Goal: Information Seeking & Learning: Learn about a topic

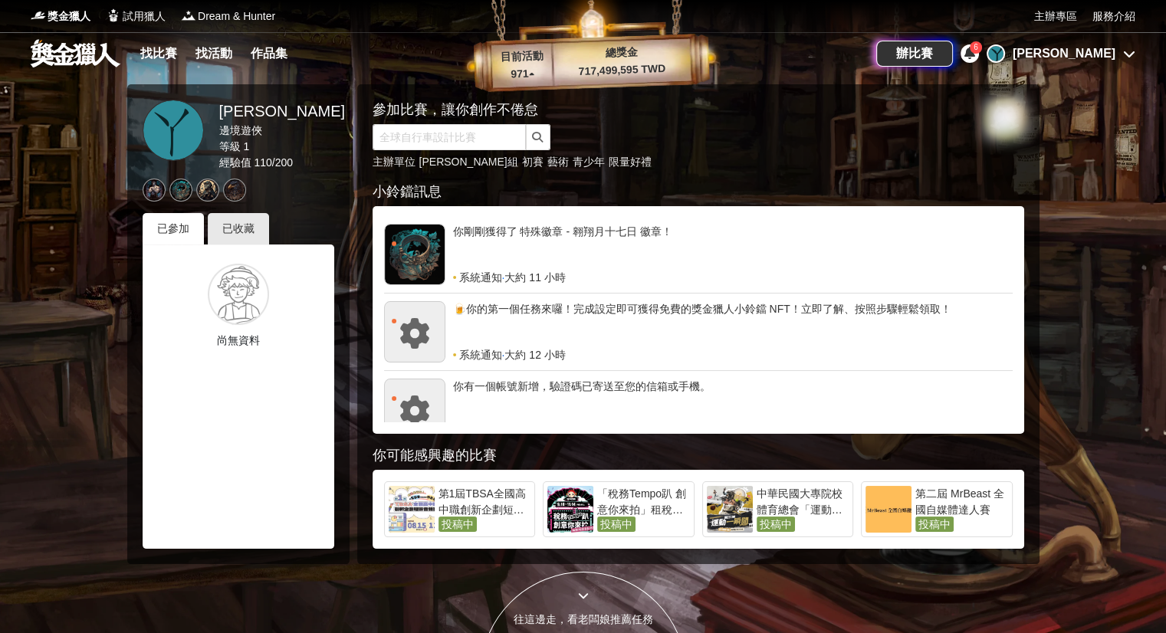
scroll to position [230, 0]
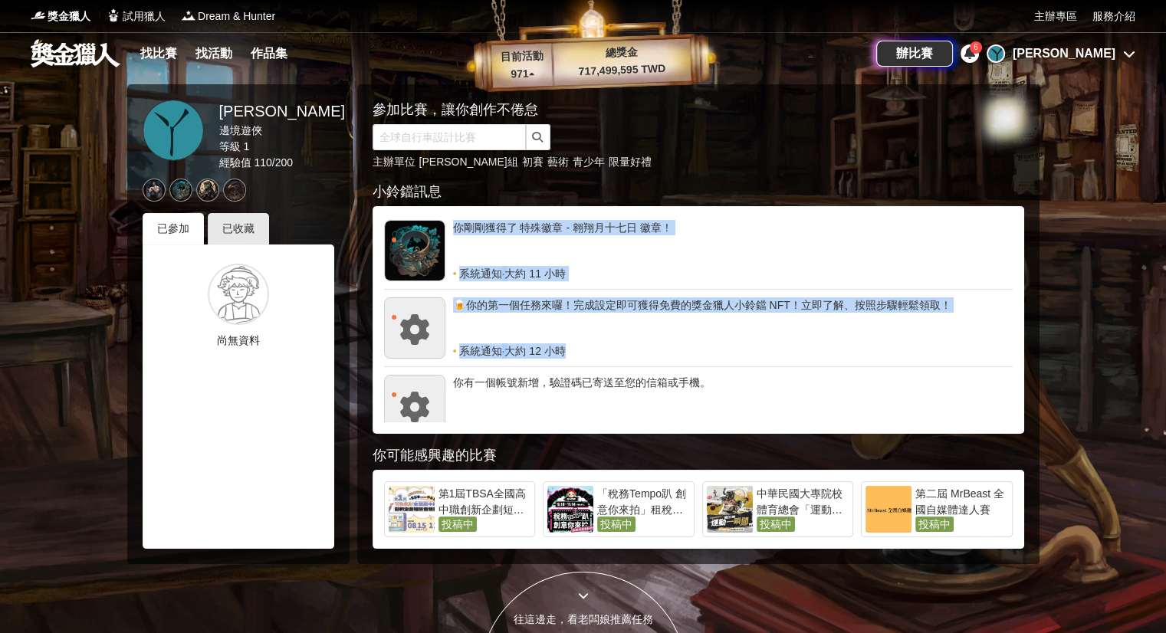
drag, startPoint x: 1012, startPoint y: 348, endPoint x: 1036, endPoint y: 228, distance: 122.8
click at [1036, 230] on div "參加比賽，讓你創作不倦怠 主辦單位 [PERSON_NAME]組 初賽 藝術 青少年 限量好禮 小鈴鐺訊息 你剛剛獲得了 特殊徽章 - 麒麟城貴族鷹 徽章！ …" at bounding box center [698, 324] width 682 height 480
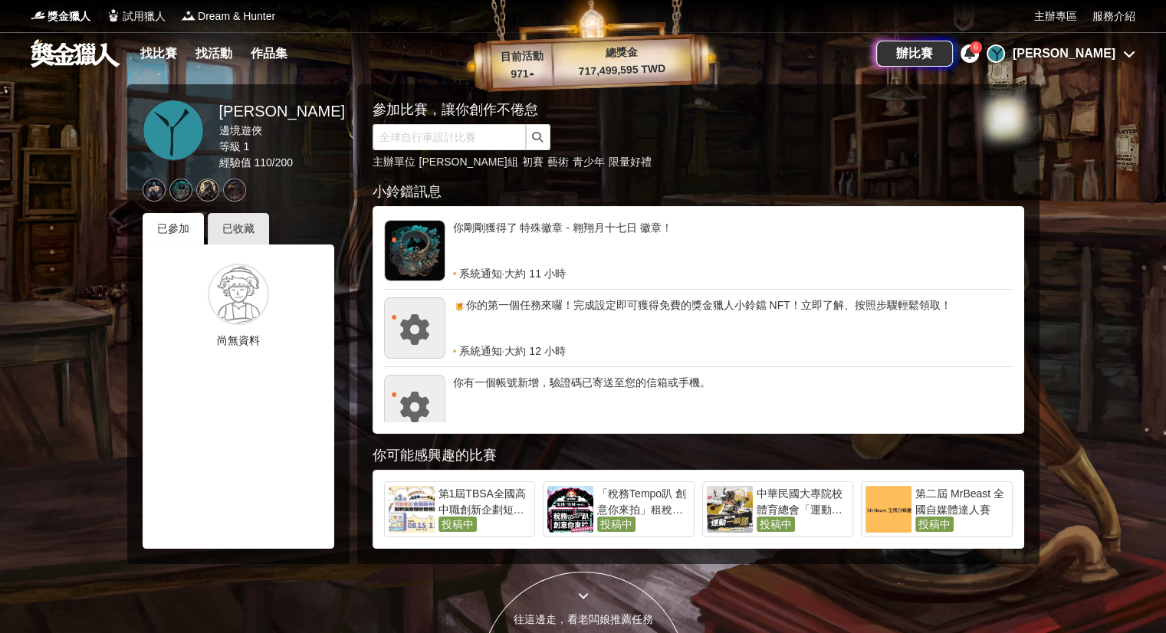
click at [1062, 199] on div at bounding box center [583, 316] width 1166 height 633
click at [993, 504] on div "第二屆 MrBeast 全國自媒體達人賽" at bounding box center [961, 501] width 93 height 31
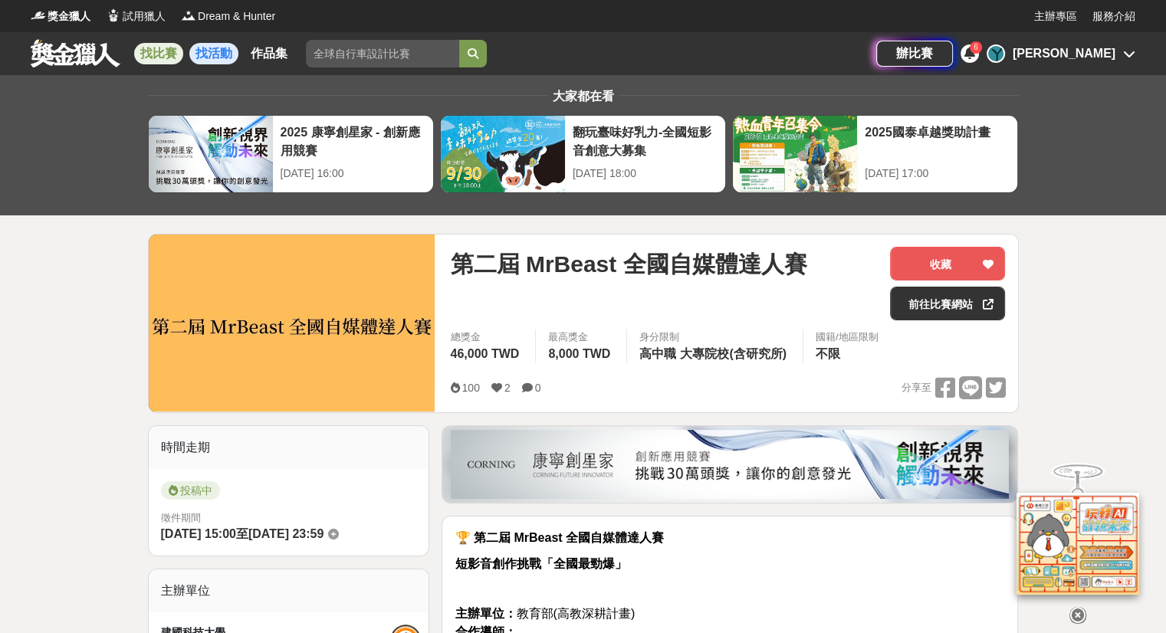
click at [224, 54] on link "找活動" at bounding box center [213, 53] width 49 height 21
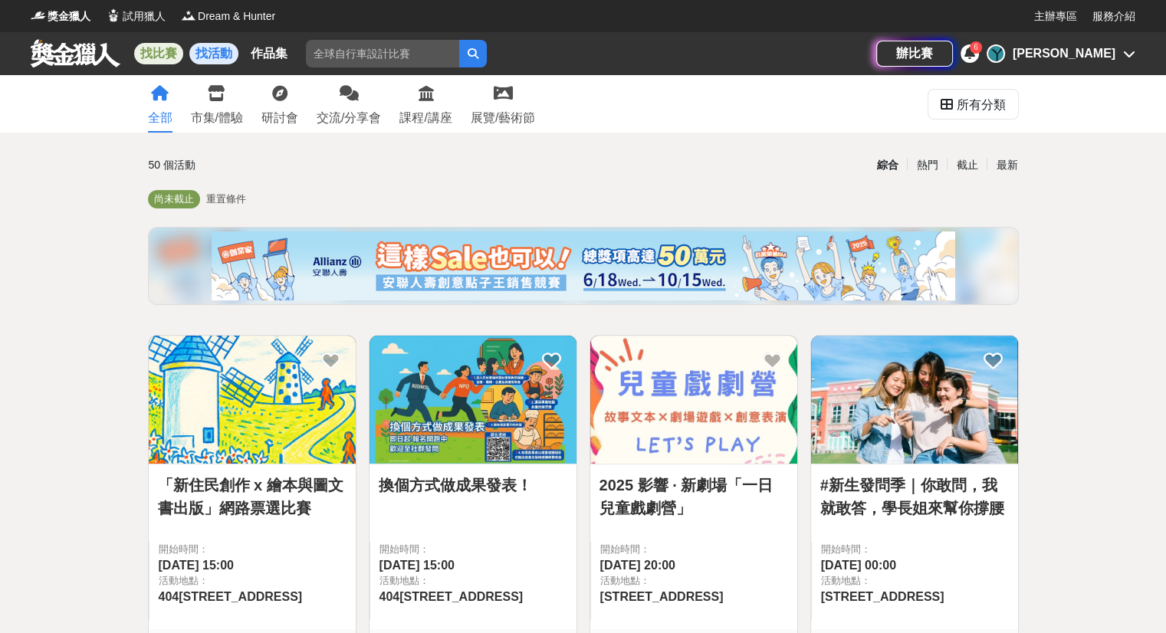
click at [172, 51] on link "找比賽" at bounding box center [158, 53] width 49 height 21
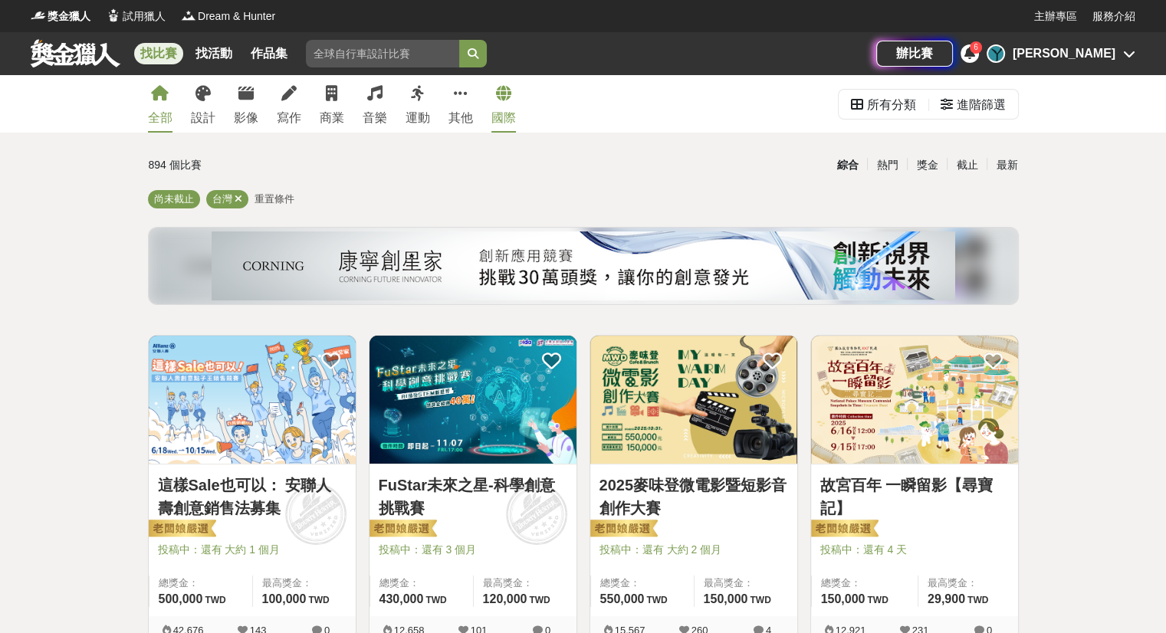
click at [504, 97] on icon at bounding box center [503, 93] width 15 height 15
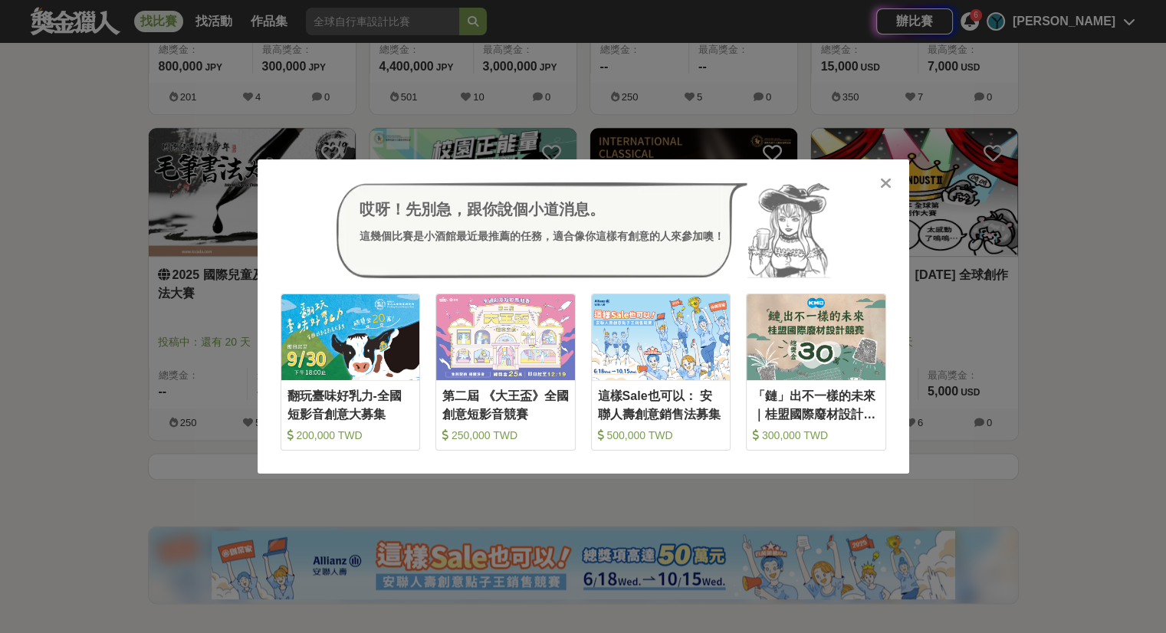
scroll to position [1843, 0]
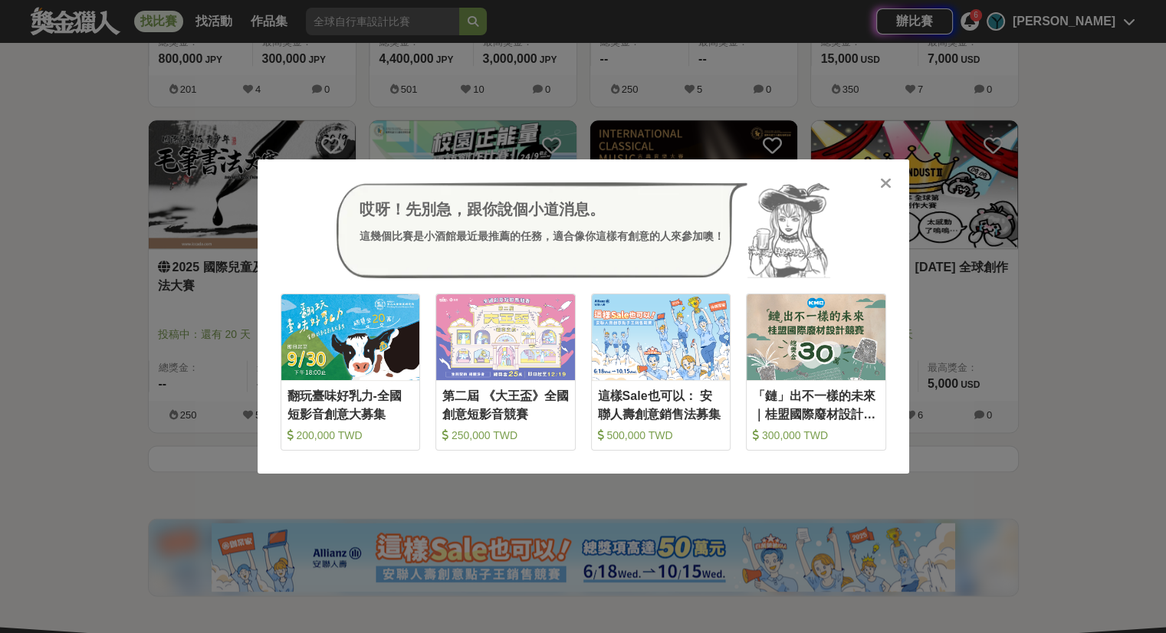
click at [886, 187] on icon at bounding box center [885, 183] width 11 height 15
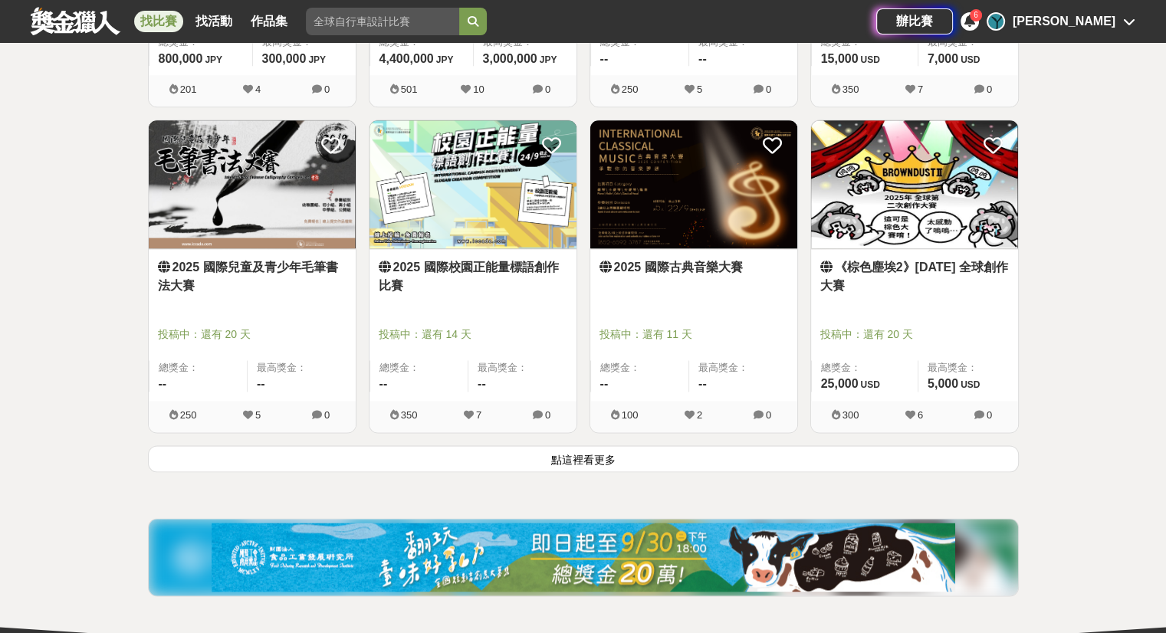
click at [809, 469] on button "點這裡看更多" at bounding box center [583, 458] width 871 height 27
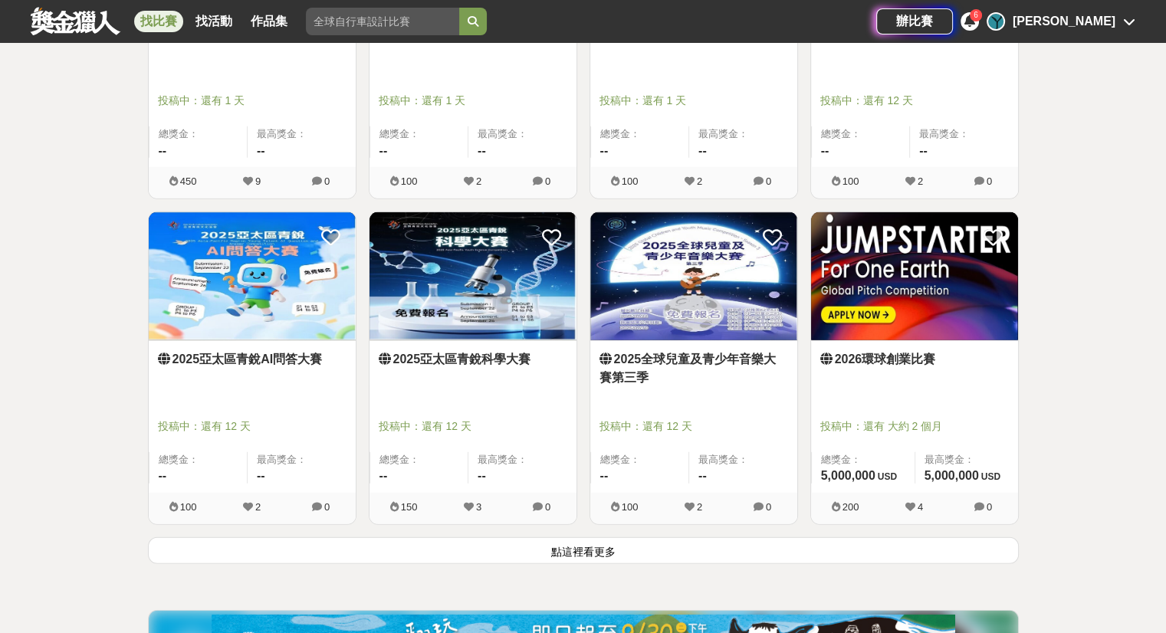
scroll to position [3912, 0]
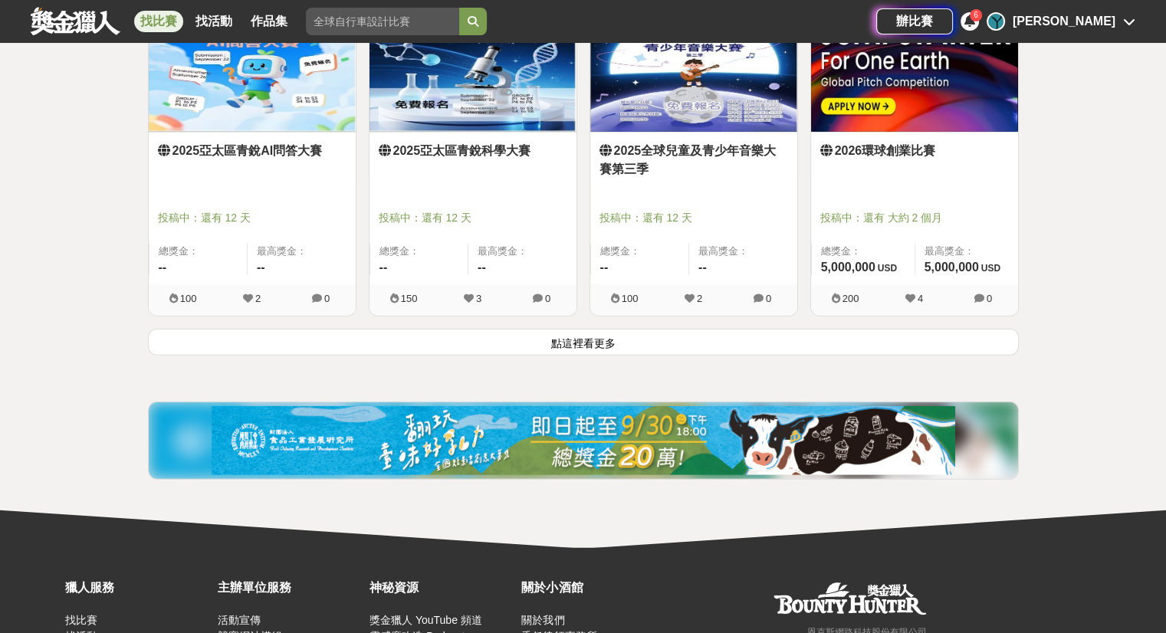
click at [662, 346] on button "點這裡看更多" at bounding box center [583, 342] width 871 height 27
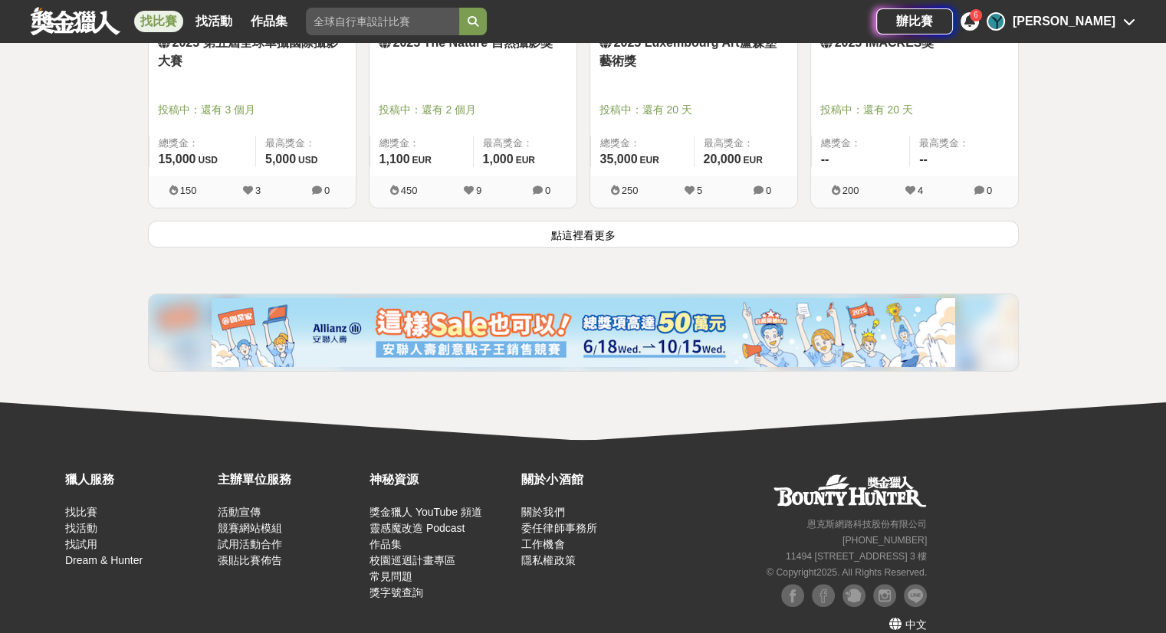
scroll to position [5990, 0]
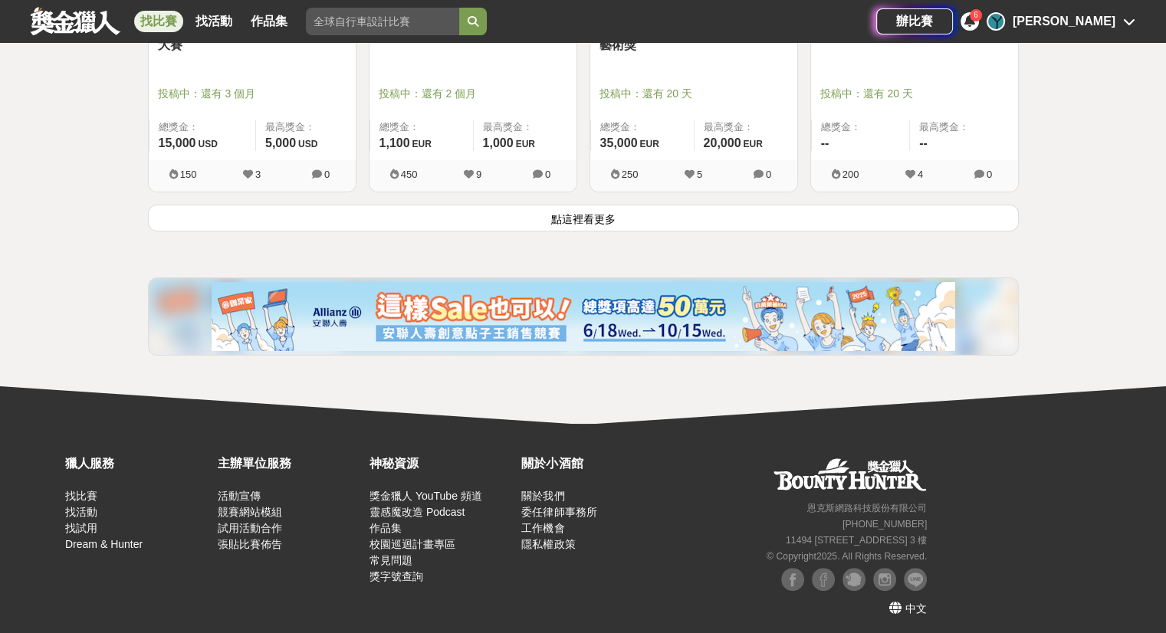
click at [760, 220] on button "點這裡看更多" at bounding box center [583, 218] width 871 height 27
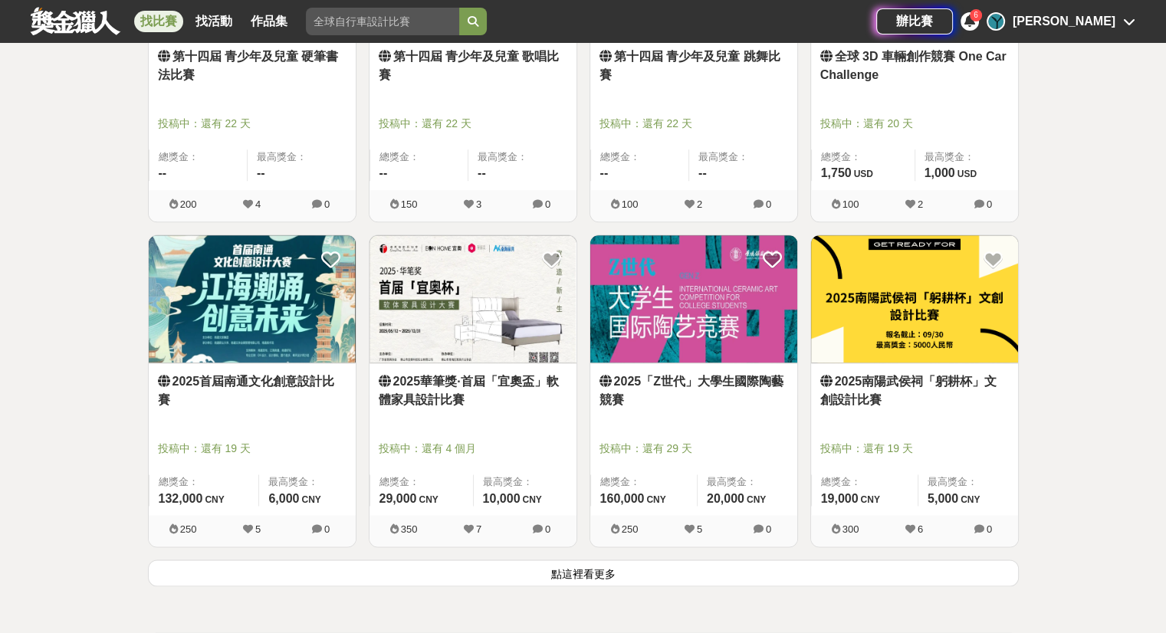
scroll to position [7599, 0]
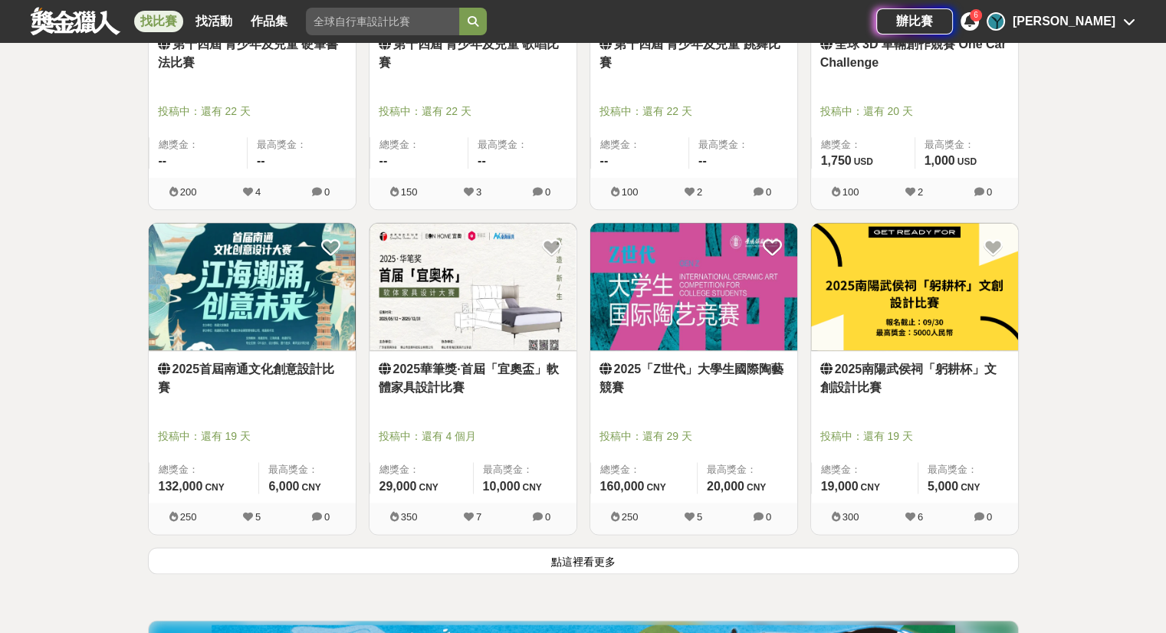
click at [782, 557] on button "點這裡看更多" at bounding box center [583, 560] width 871 height 27
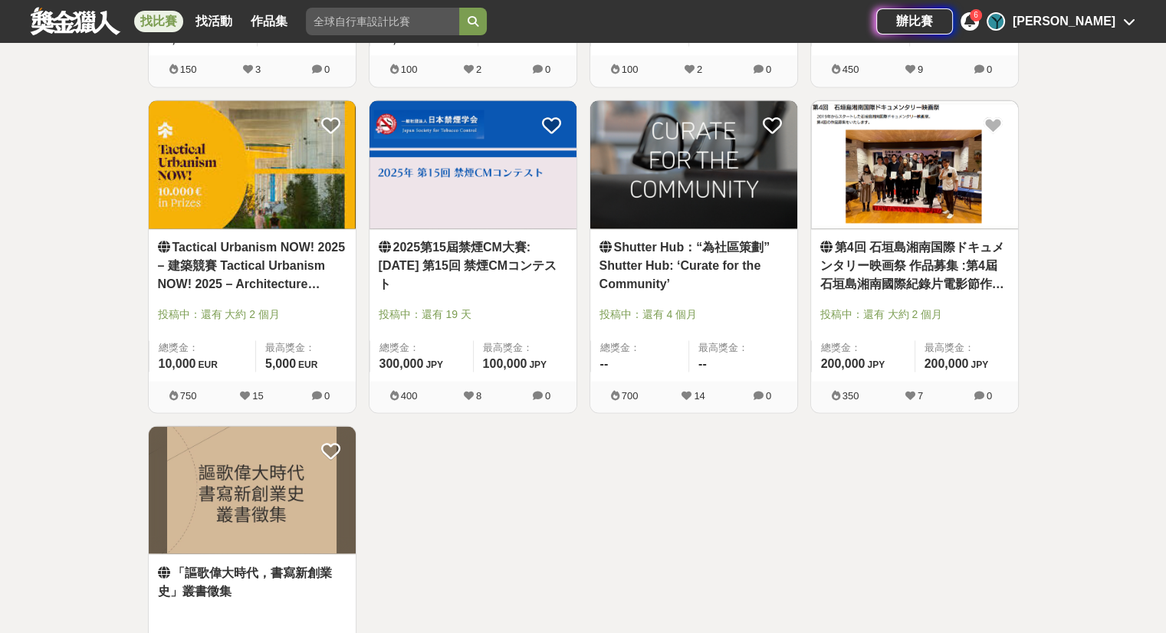
scroll to position [8366, 0]
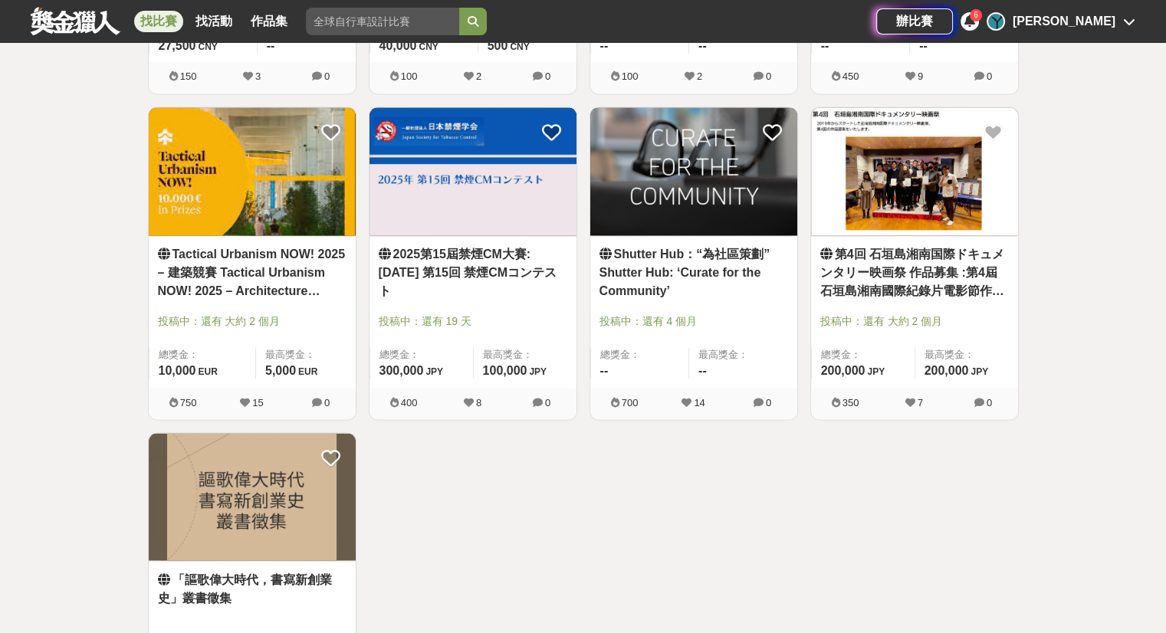
click at [499, 293] on div at bounding box center [478, 300] width 198 height 18
click at [506, 212] on img at bounding box center [472, 171] width 207 height 128
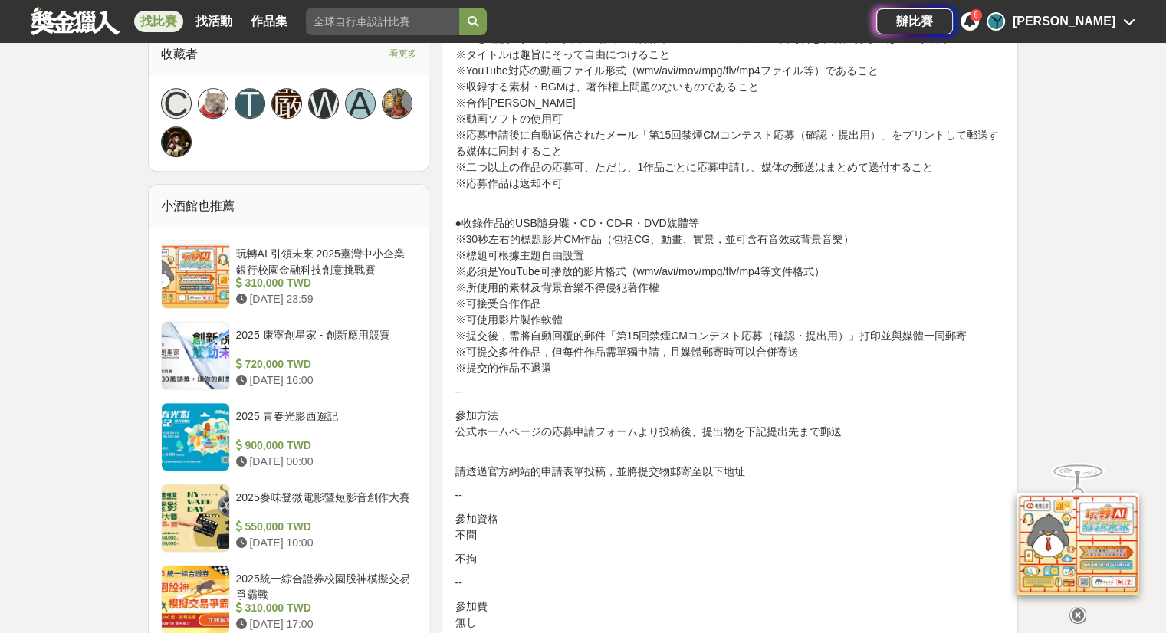
scroll to position [1150, 0]
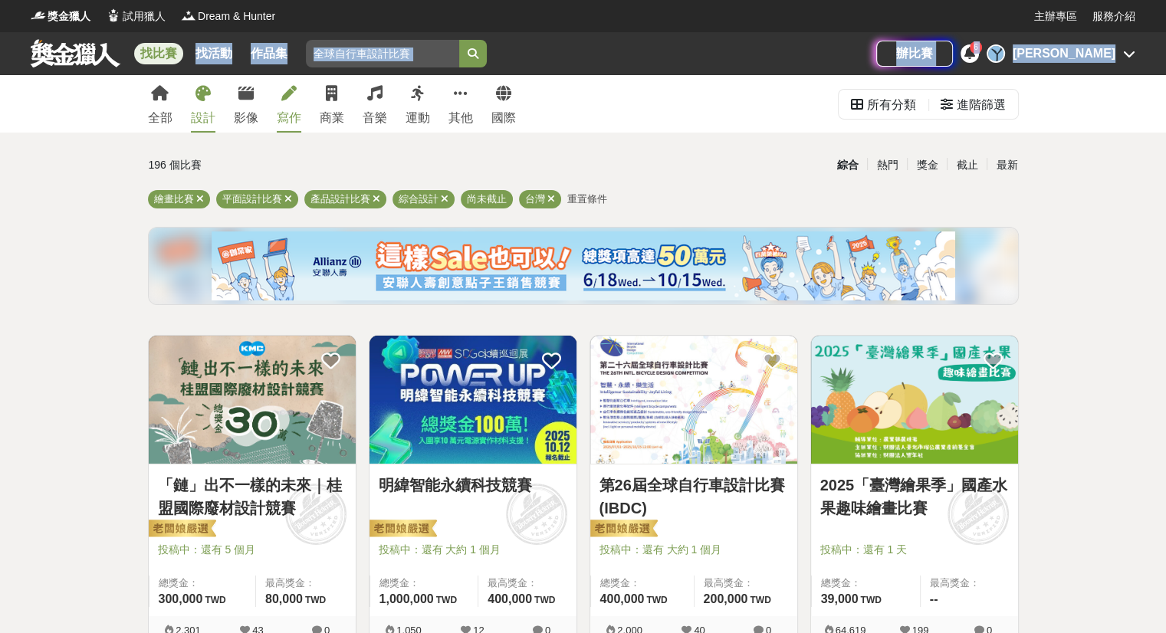
click at [289, 104] on link "寫作" at bounding box center [289, 103] width 25 height 57
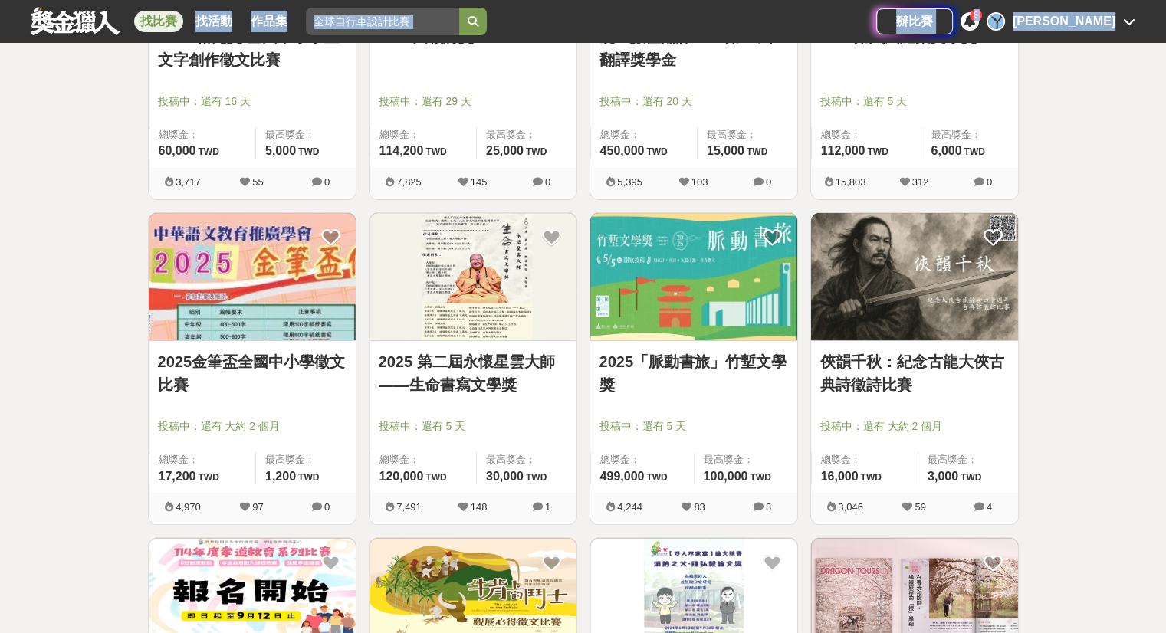
scroll to position [460, 0]
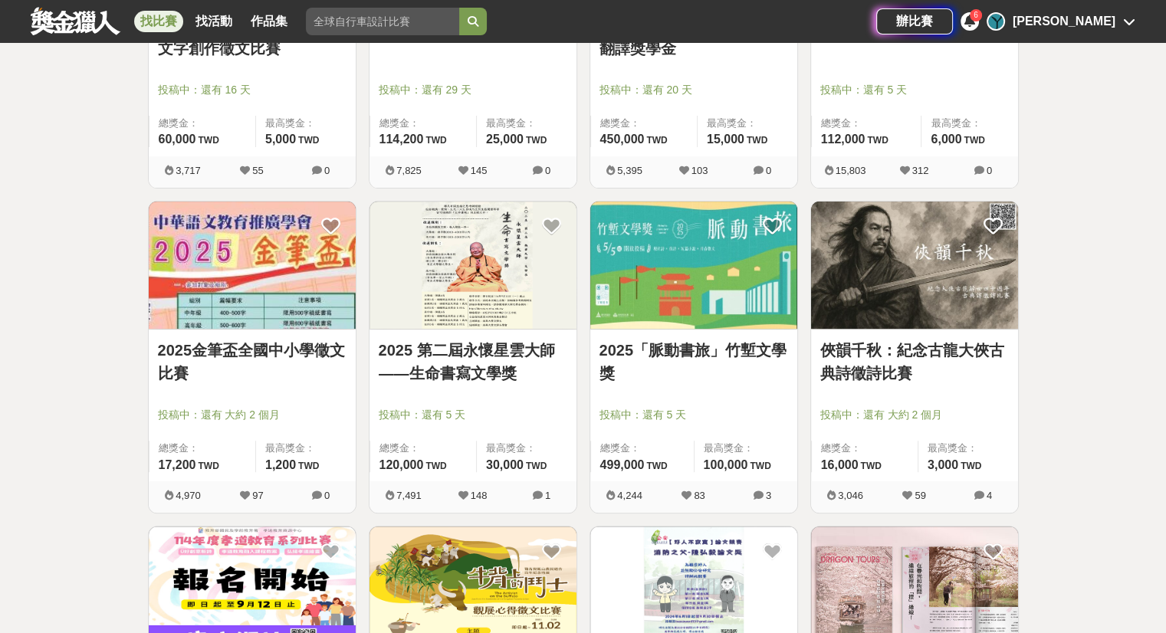
drag, startPoint x: 526, startPoint y: 412, endPoint x: 526, endPoint y: 399, distance: 13.0
click at [526, 409] on span "投稿中：還有 5 天" at bounding box center [473, 415] width 189 height 16
click at [512, 375] on link "2025 第二屆永懷星雲大師——生命書寫文學獎" at bounding box center [473, 362] width 189 height 46
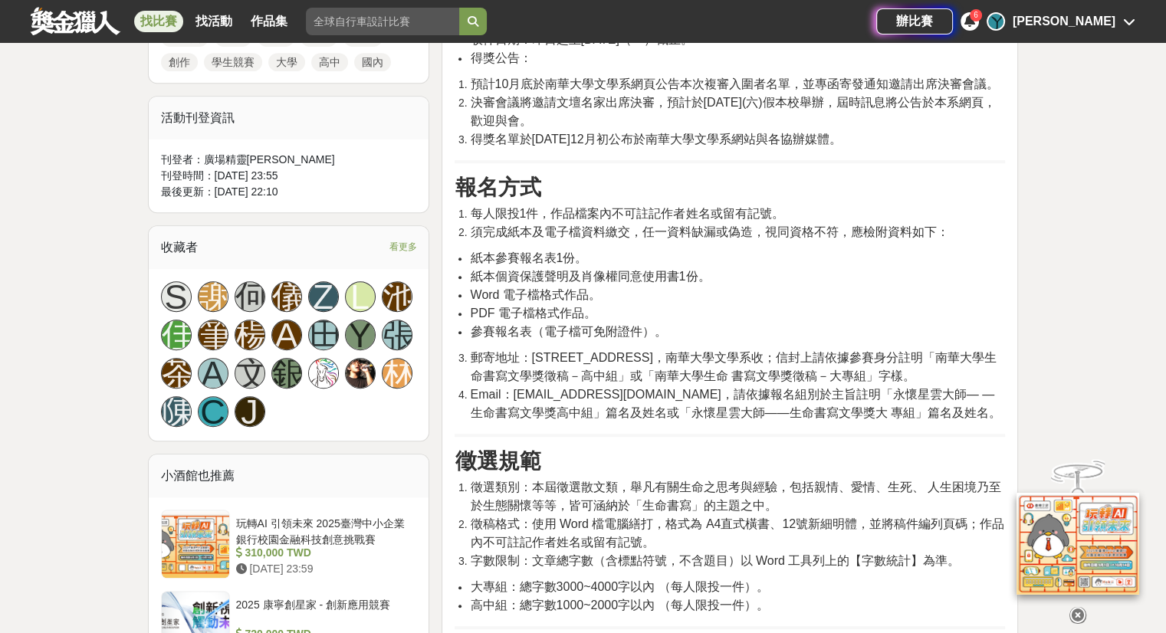
scroll to position [996, 0]
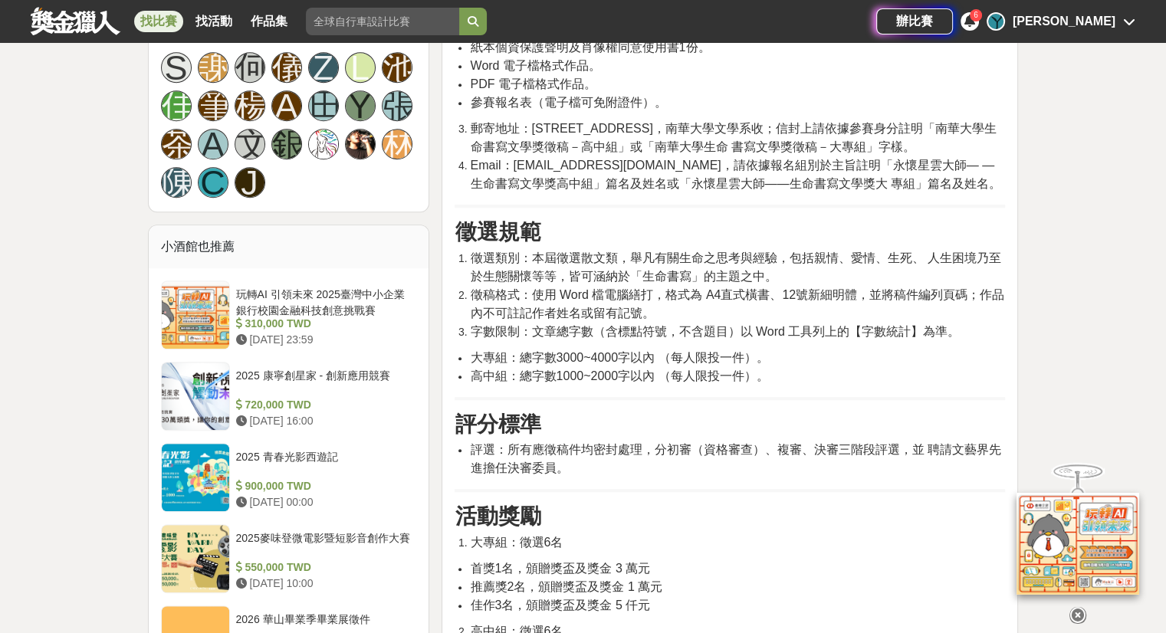
click at [140, 29] on link "找比賽" at bounding box center [158, 21] width 49 height 21
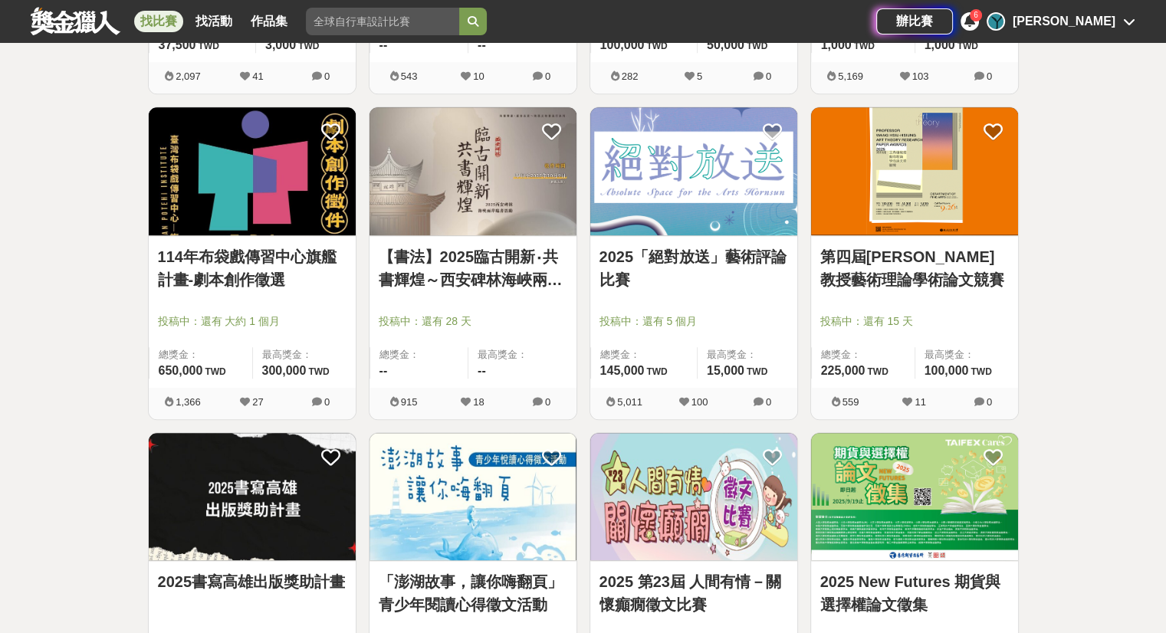
scroll to position [1226, 0]
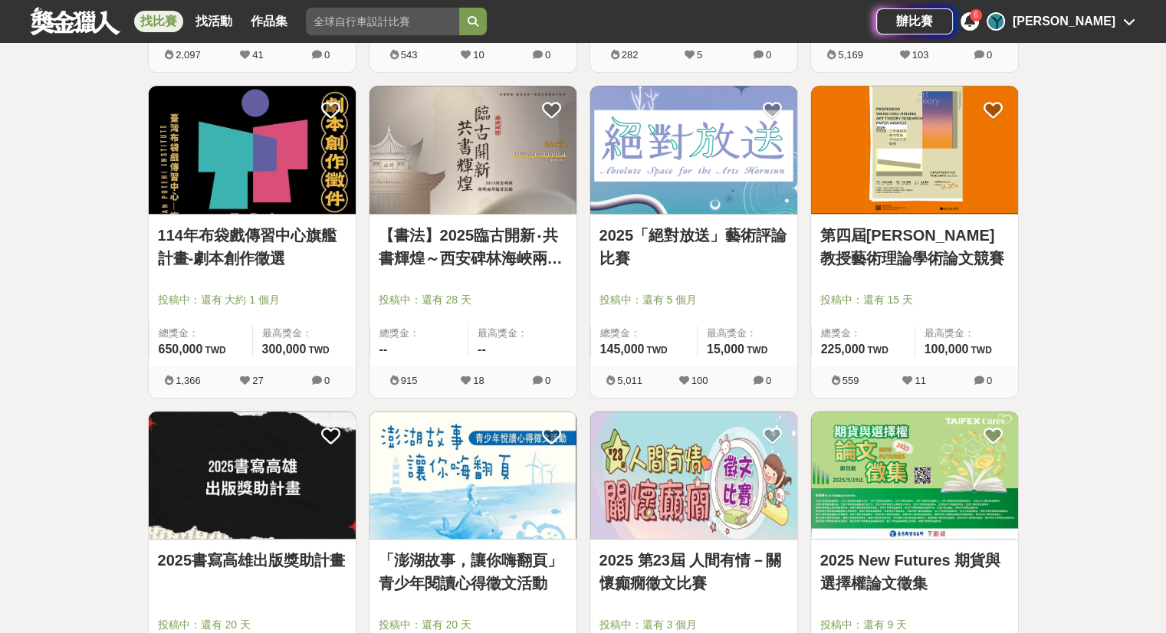
click at [665, 261] on link "2025「絕對放送」藝術評論比賽" at bounding box center [693, 247] width 189 height 46
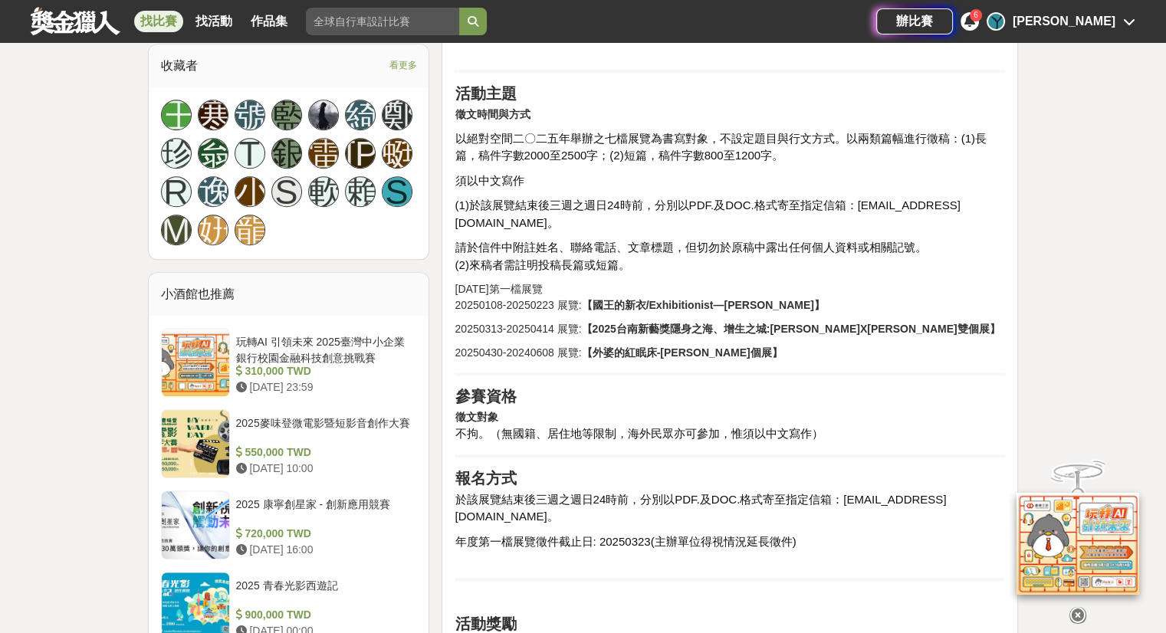
scroll to position [1073, 0]
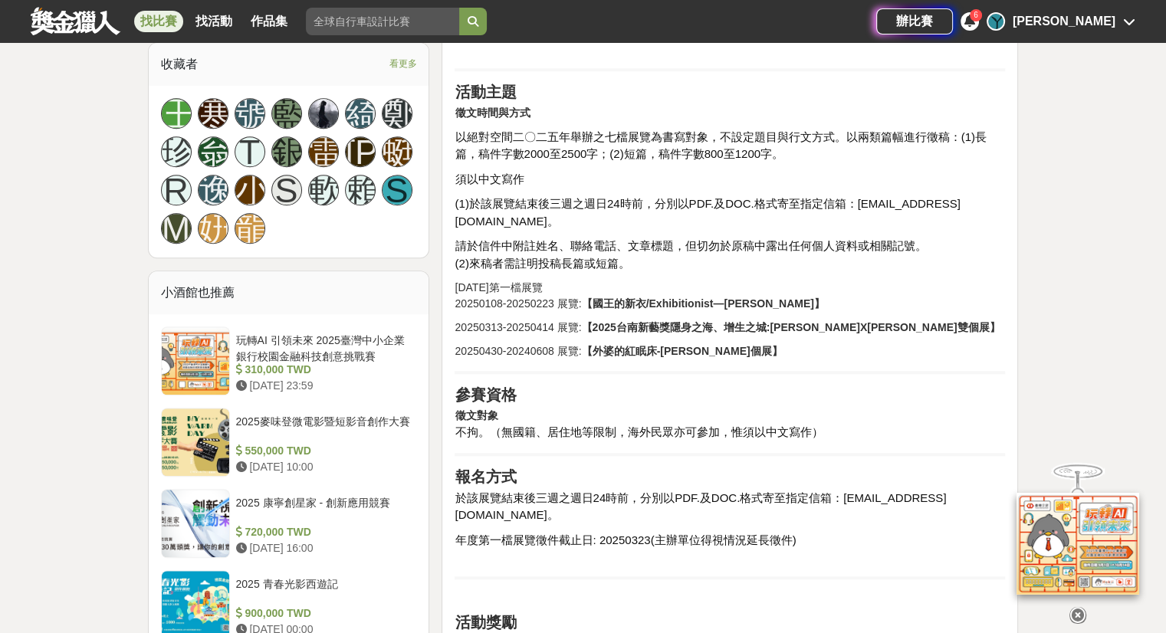
click at [165, 24] on link "找比賽" at bounding box center [158, 21] width 49 height 21
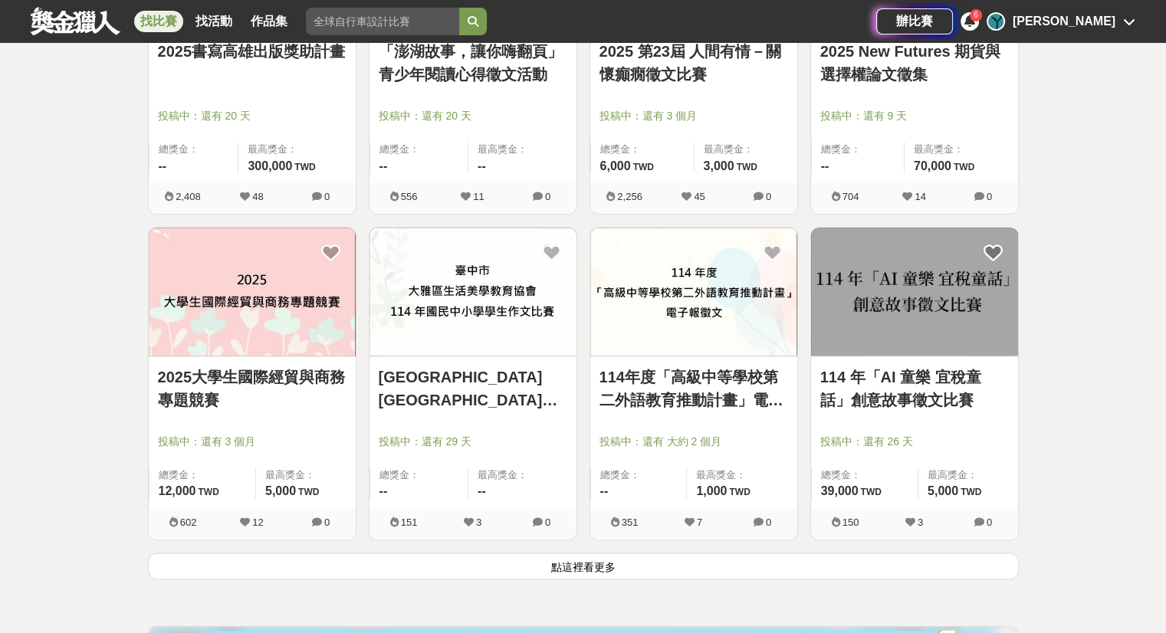
scroll to position [1763, 0]
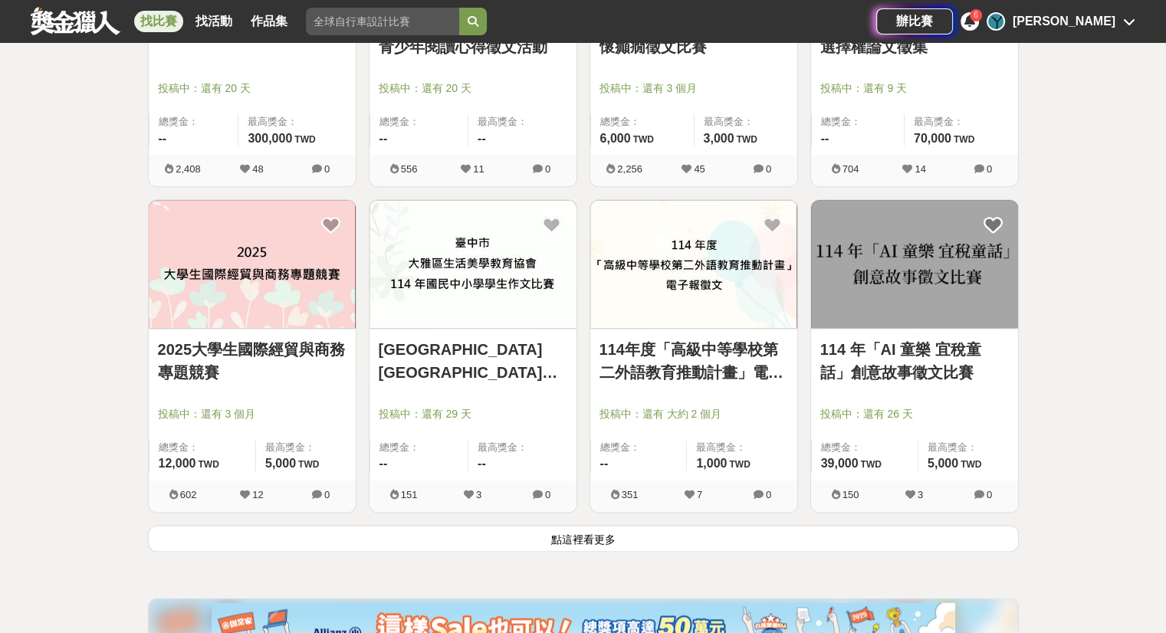
click at [521, 525] on button "點這裡看更多" at bounding box center [583, 538] width 871 height 27
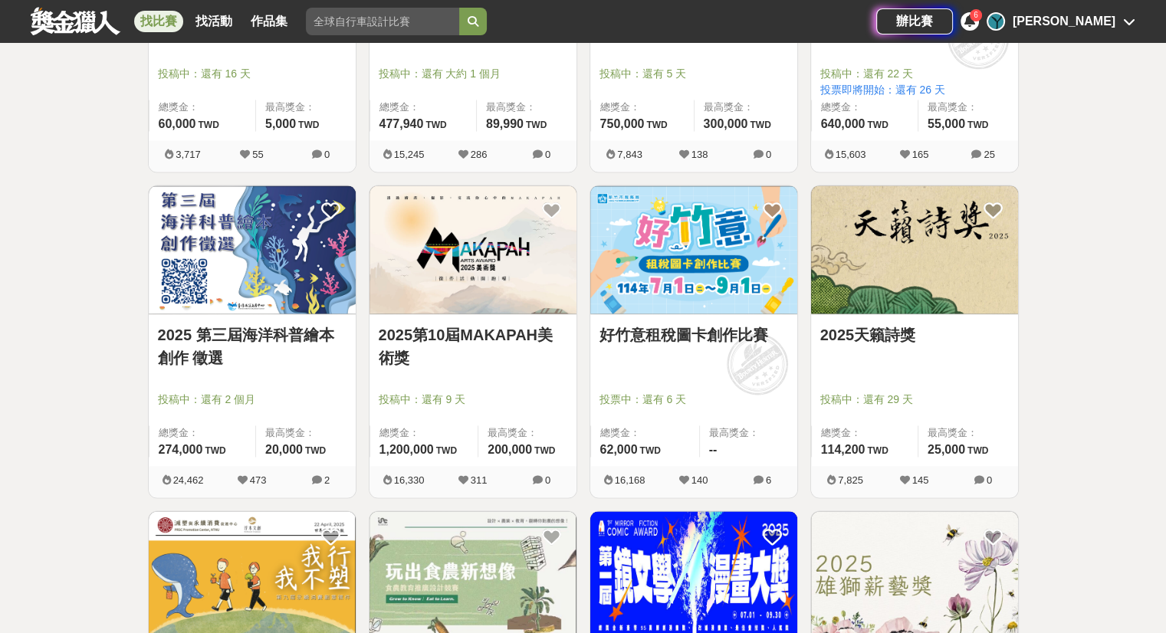
scroll to position [2453, 0]
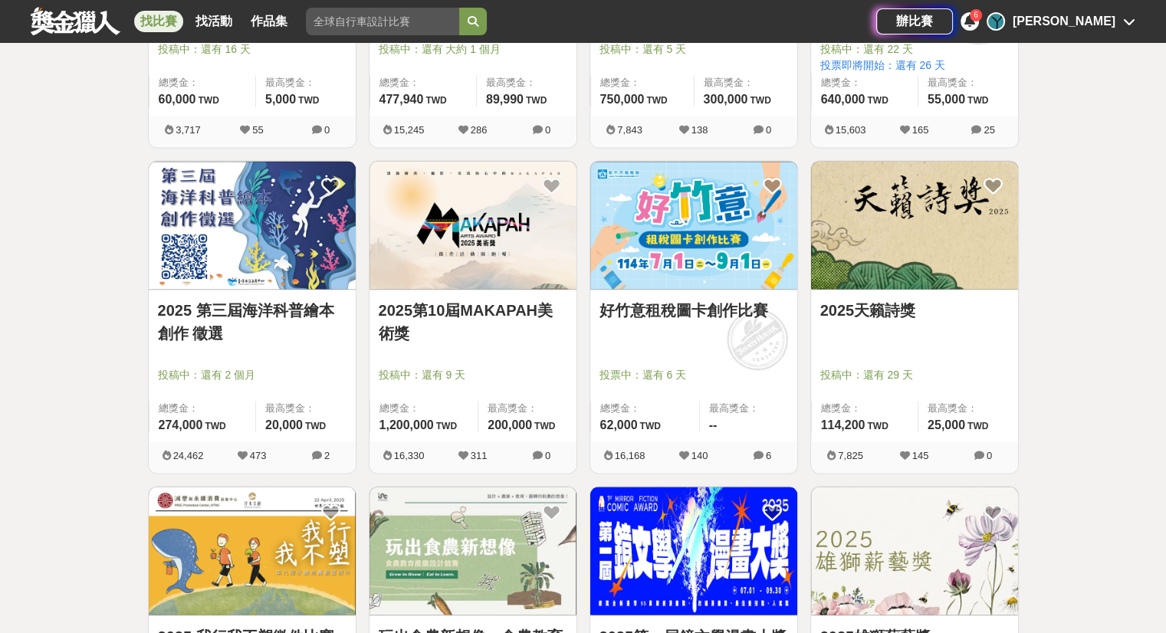
click at [914, 304] on link "2025天籟詩獎" at bounding box center [914, 310] width 189 height 23
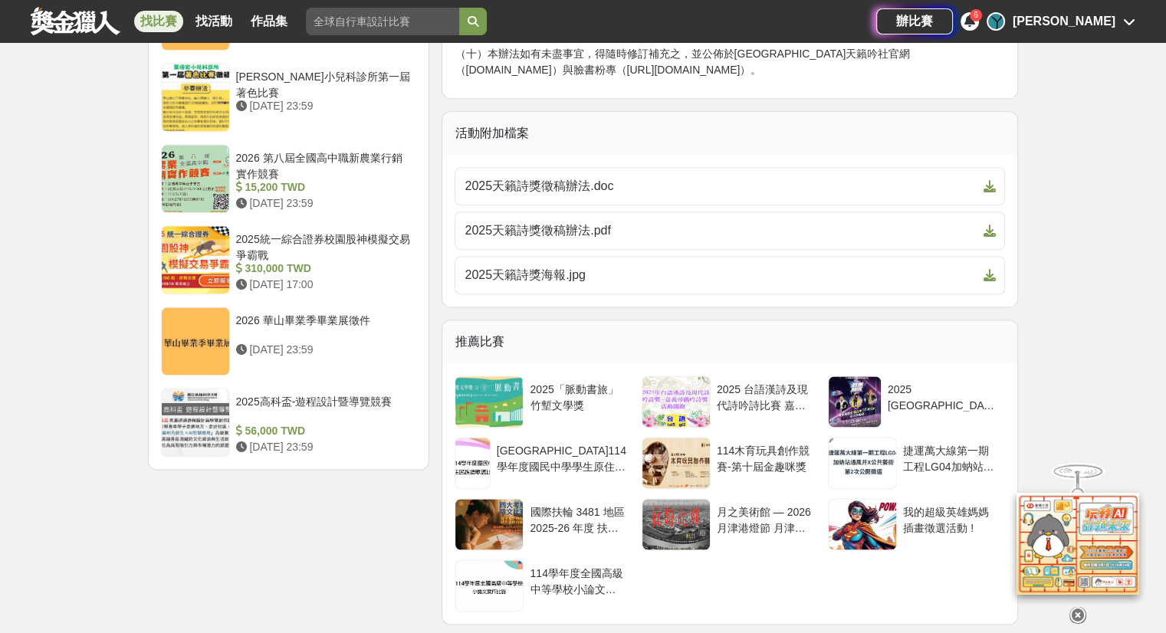
scroll to position [1993, 0]
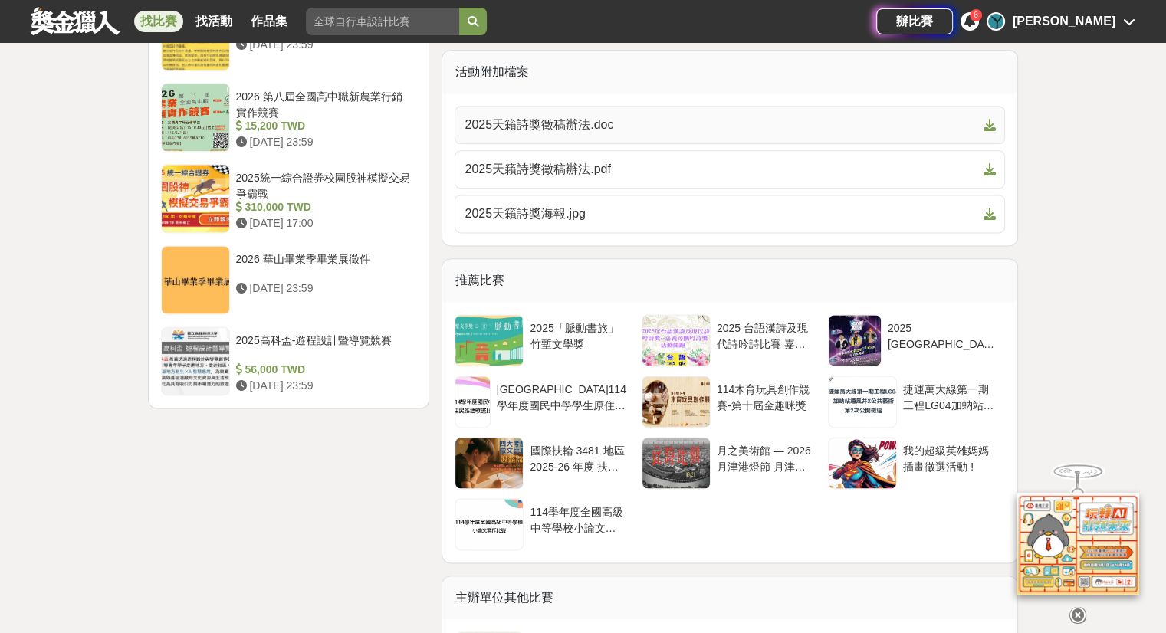
click at [650, 134] on span "2025天籟詩獎徵稿辦法.doc" at bounding box center [721, 125] width 512 height 18
click at [1154, 622] on div at bounding box center [1154, 622] width 0 height 0
click at [159, 21] on link "找比賽" at bounding box center [158, 21] width 49 height 21
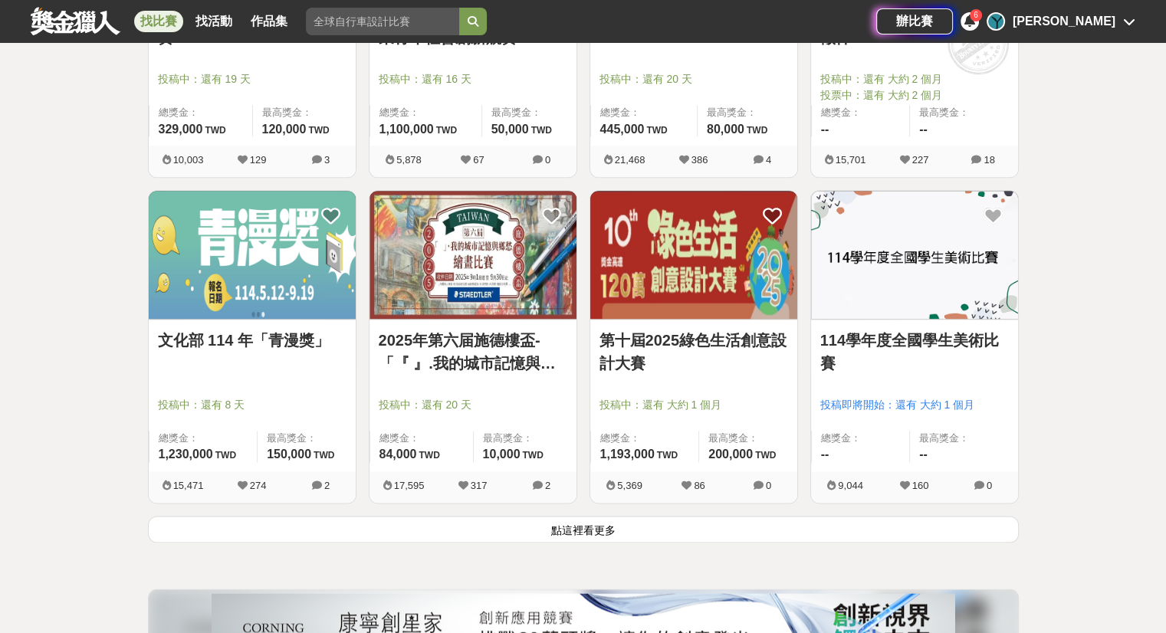
scroll to position [2006, 0]
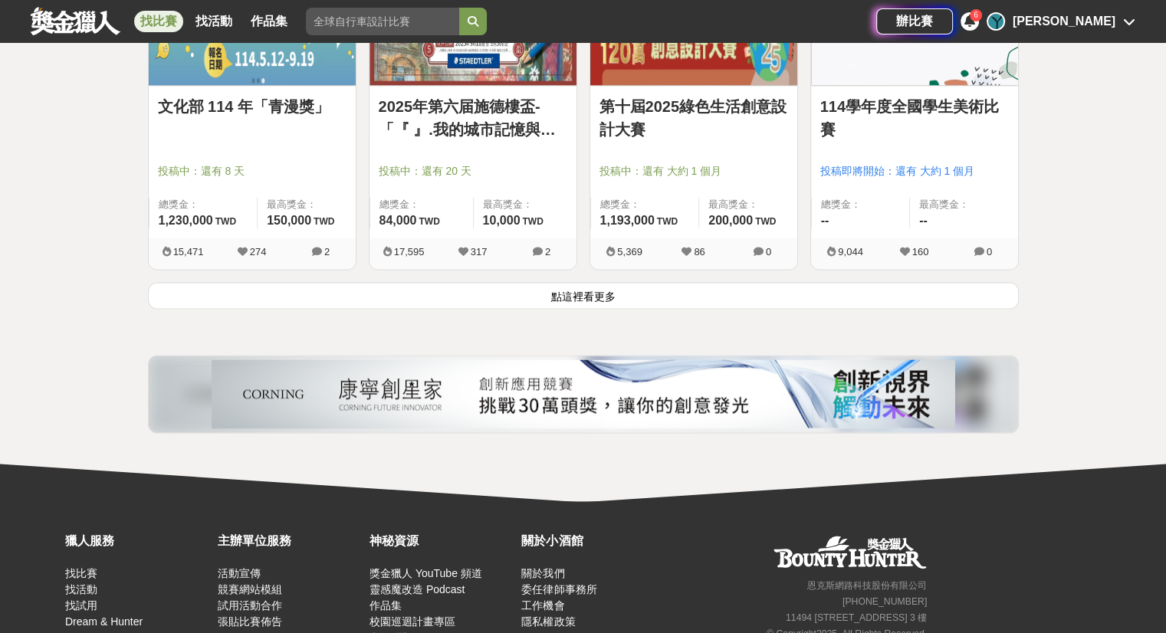
click at [484, 284] on button "點這裡看更多" at bounding box center [583, 295] width 871 height 27
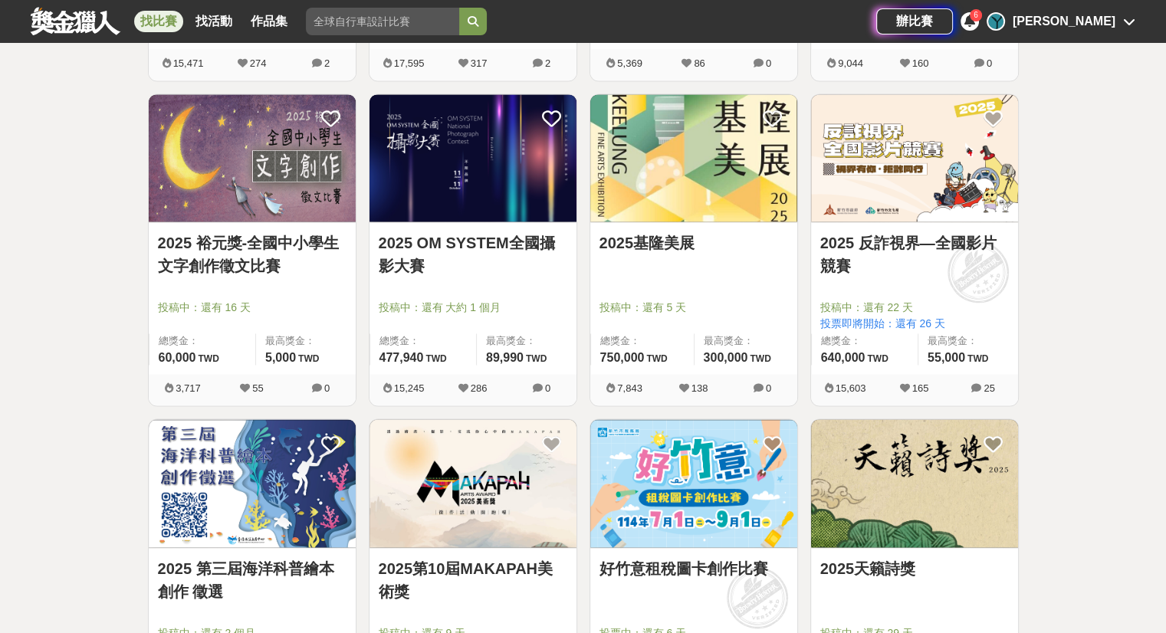
scroll to position [2236, 0]
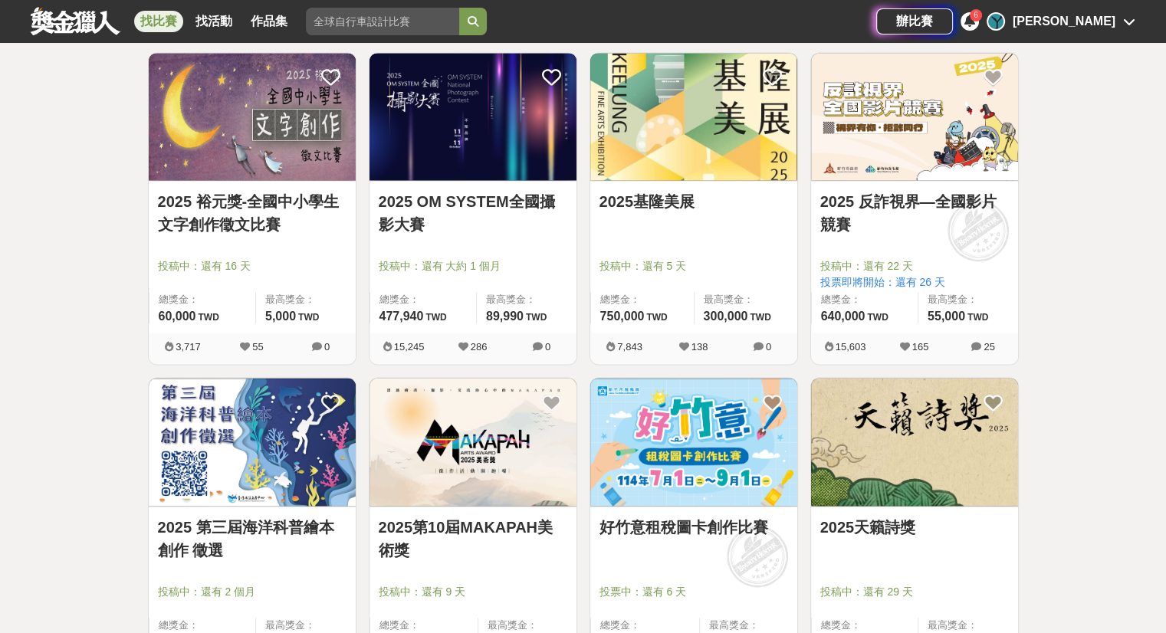
click at [499, 225] on link "2025 OM SYSTEM全國攝影大賽" at bounding box center [473, 213] width 189 height 46
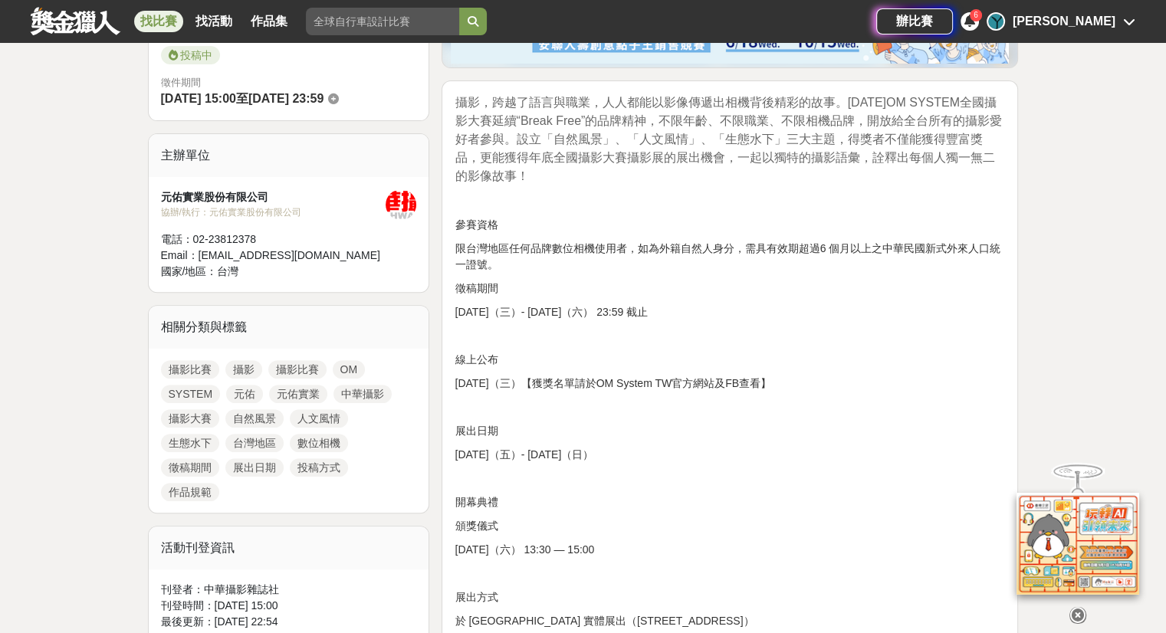
scroll to position [537, 0]
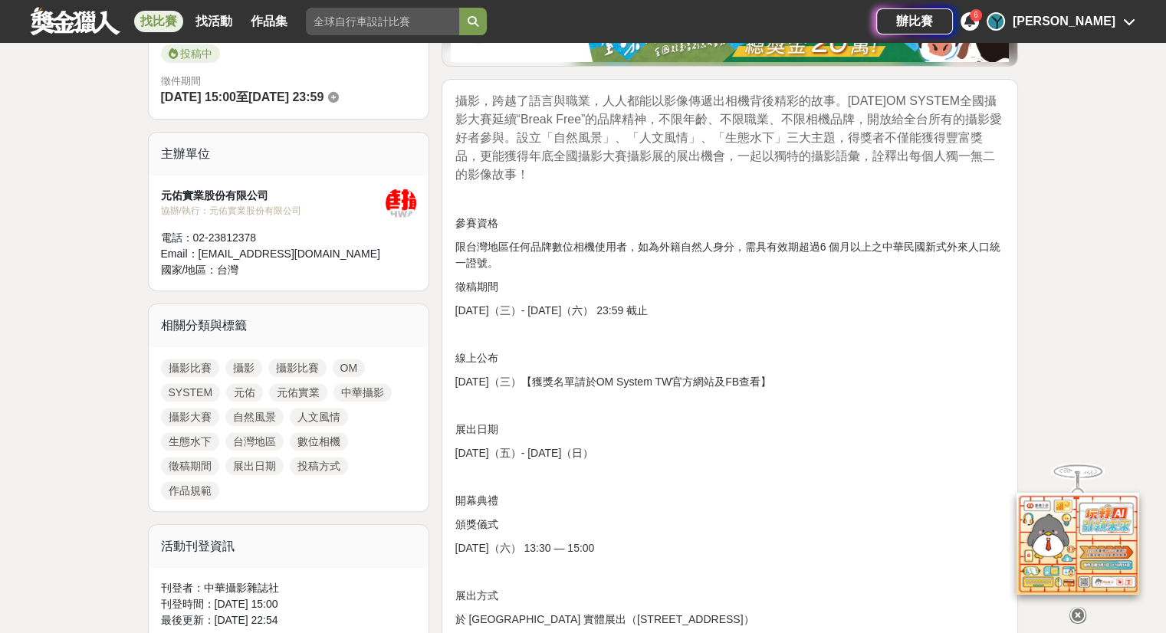
click at [616, 261] on p "限台灣地區任何品牌數位相機使用者，如為外籍自然人身分，需具有效期超過6 個月以上之中華民國新式外來人口統一證號。" at bounding box center [730, 255] width 550 height 32
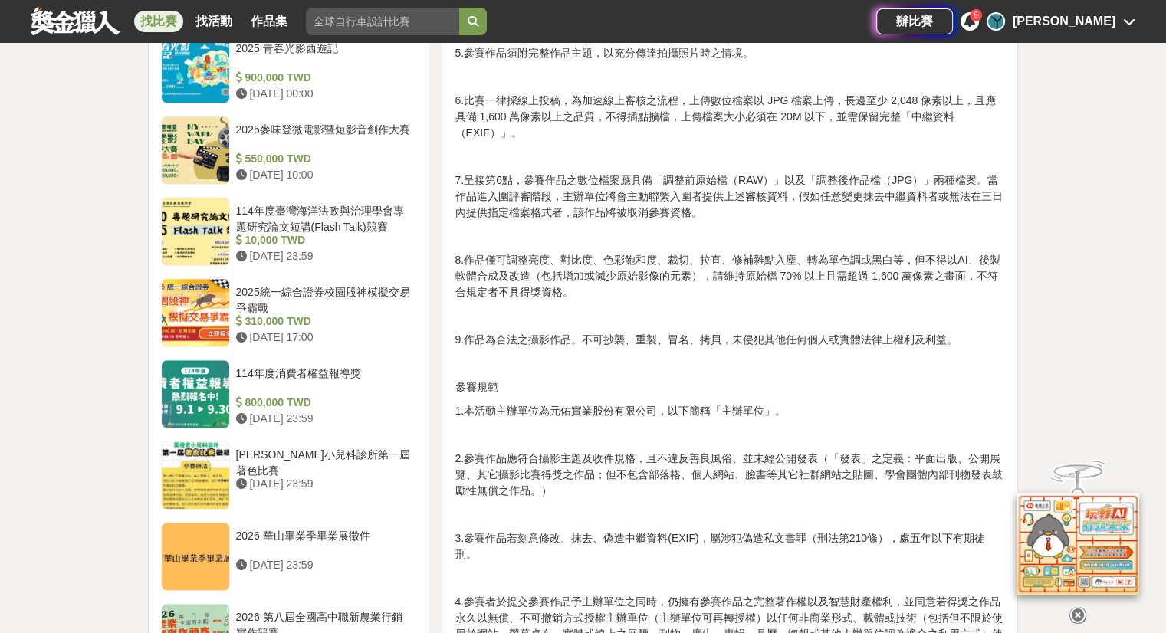
scroll to position [1610, 0]
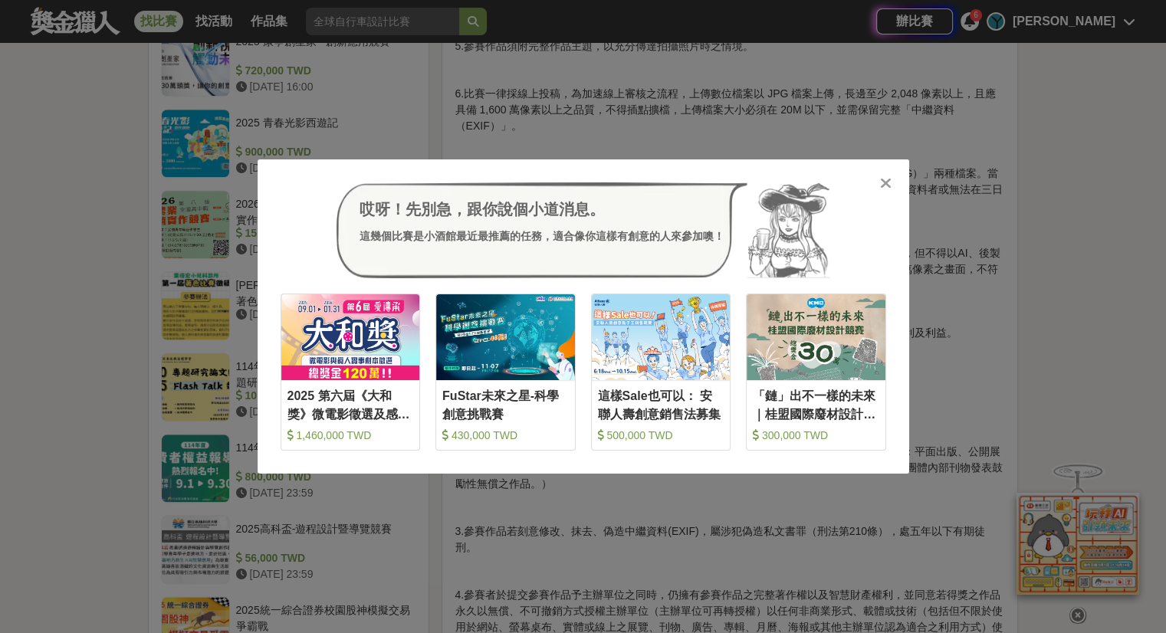
click at [888, 179] on icon at bounding box center [885, 183] width 11 height 15
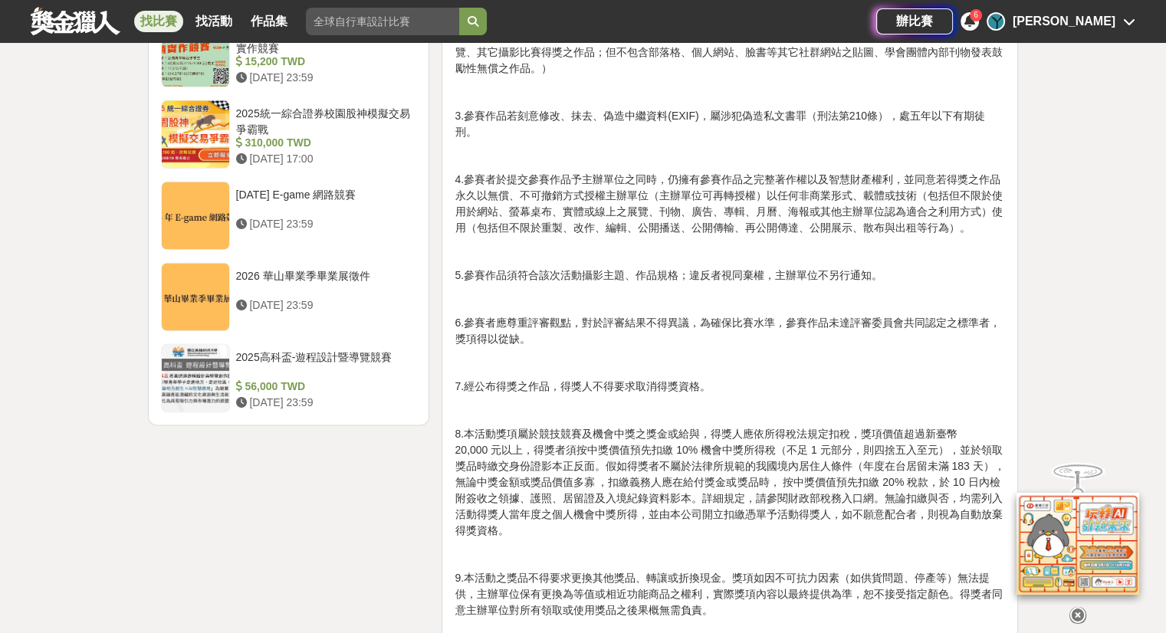
scroll to position [2146, 0]
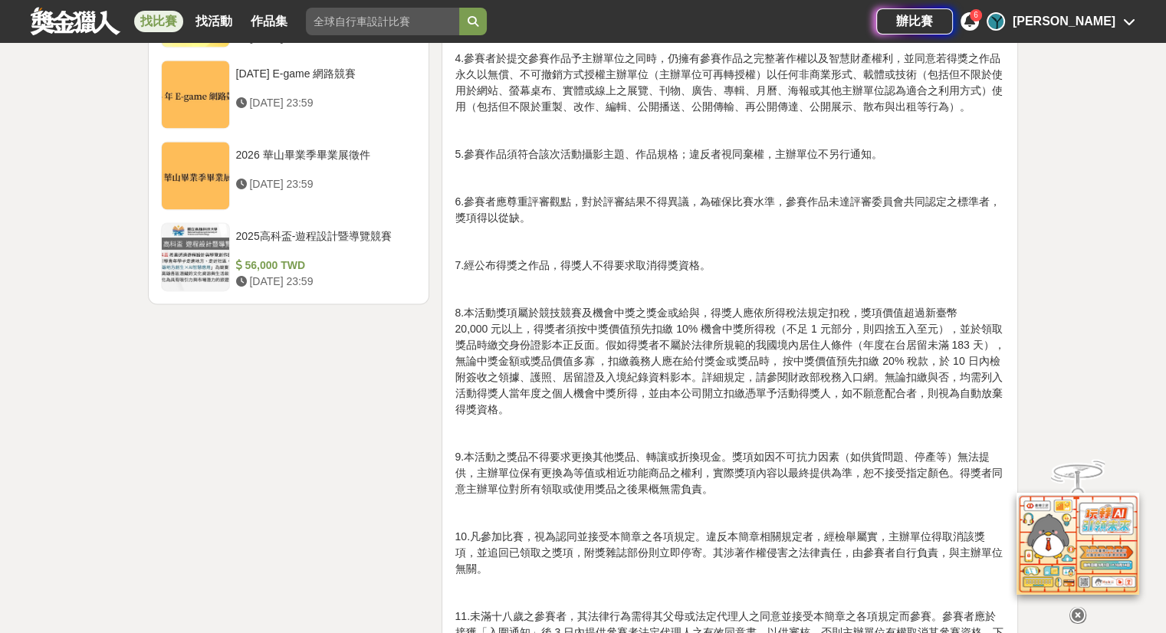
click at [1073, 606] on icon at bounding box center [1077, 614] width 17 height 17
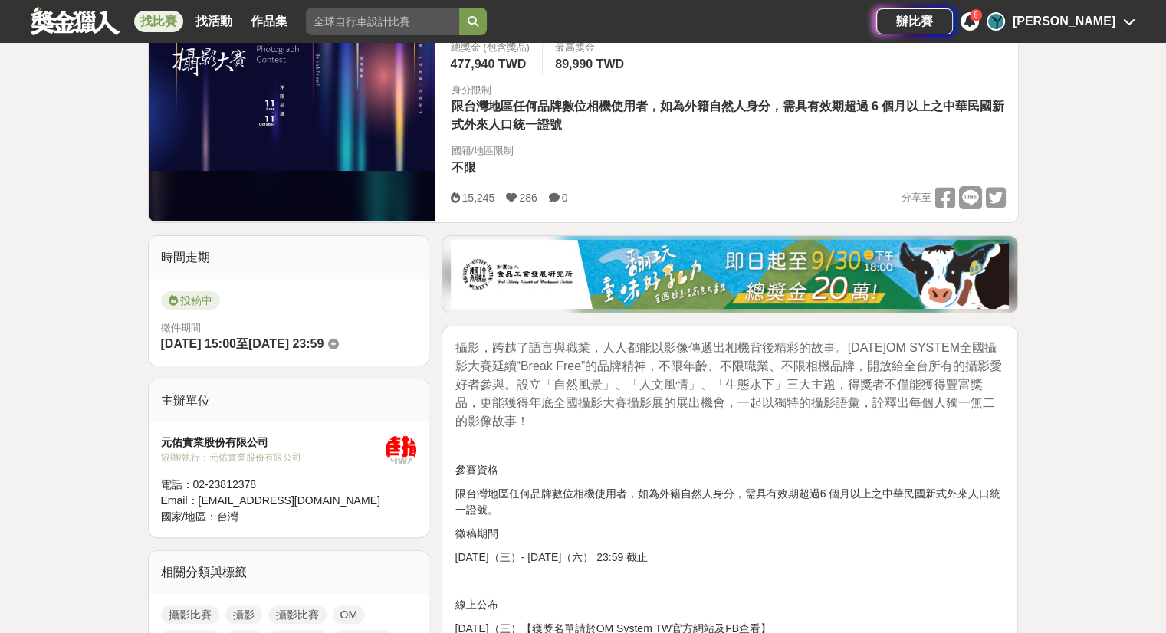
scroll to position [198, 0]
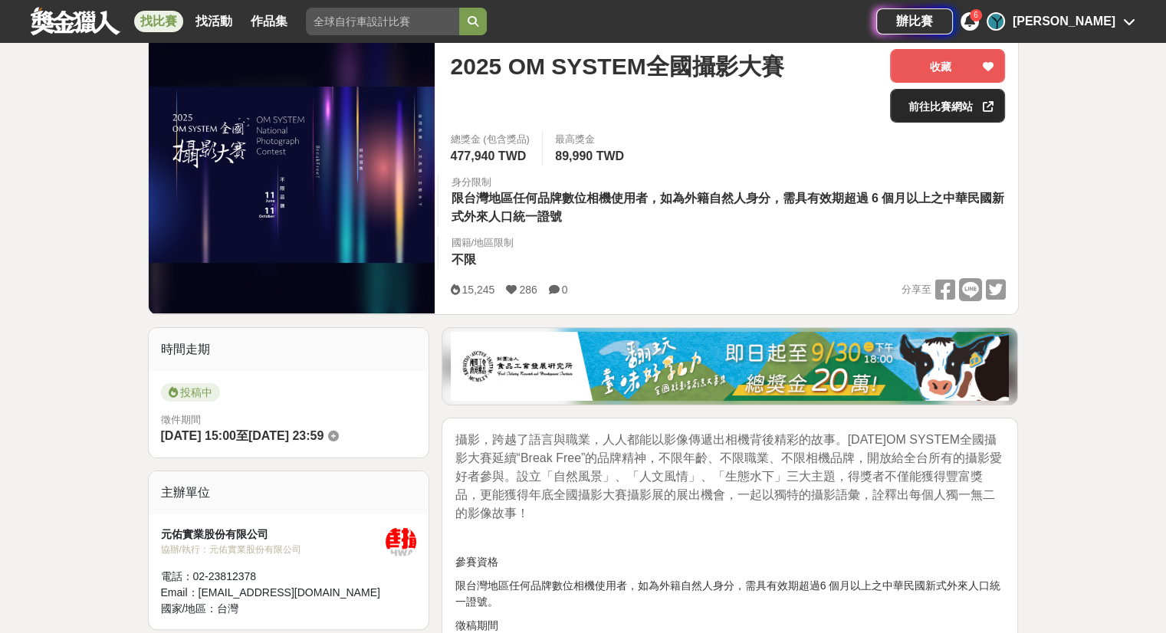
click at [972, 103] on link "前往比賽網站" at bounding box center [947, 106] width 115 height 34
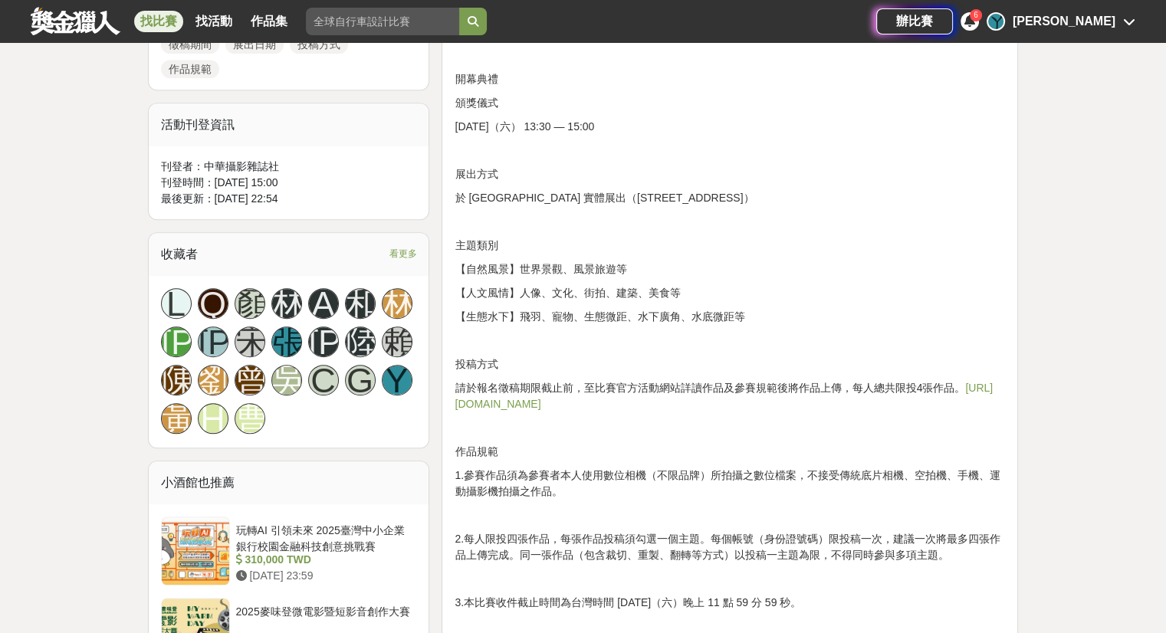
scroll to position [964, 0]
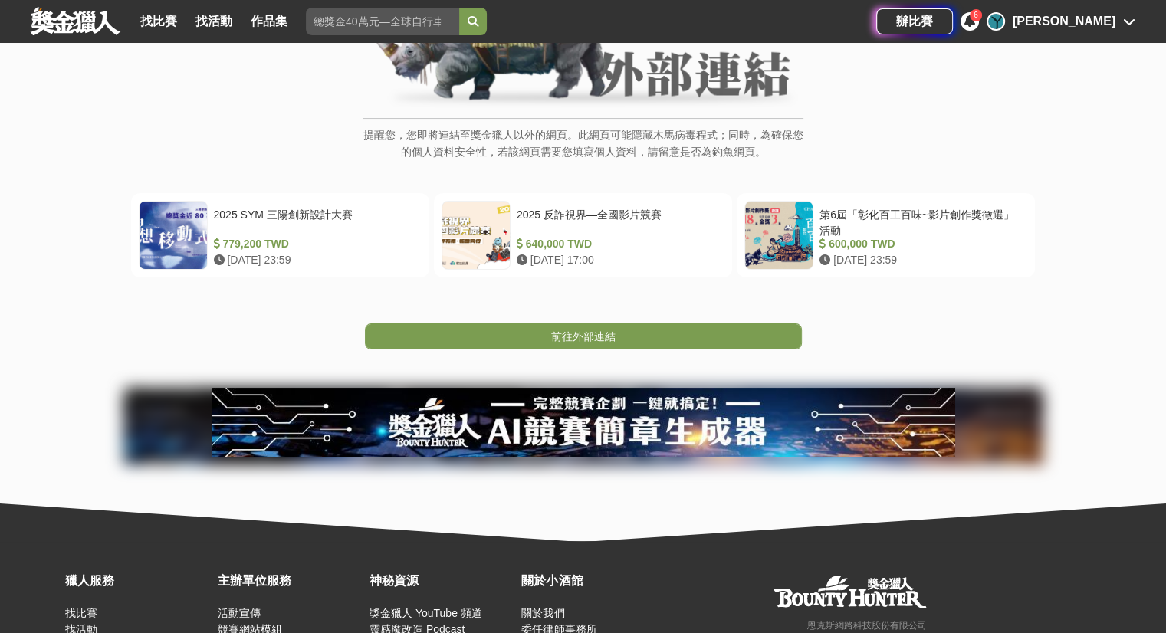
scroll to position [230, 0]
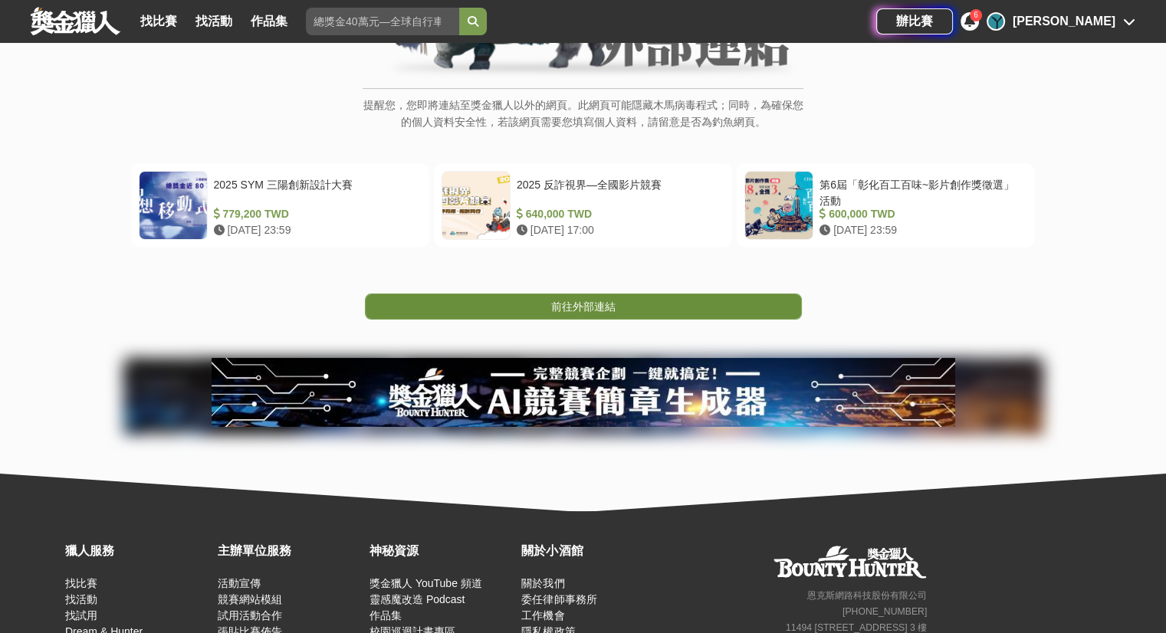
click at [670, 302] on link "前往外部連結" at bounding box center [583, 307] width 437 height 26
